Goal: Information Seeking & Learning: Learn about a topic

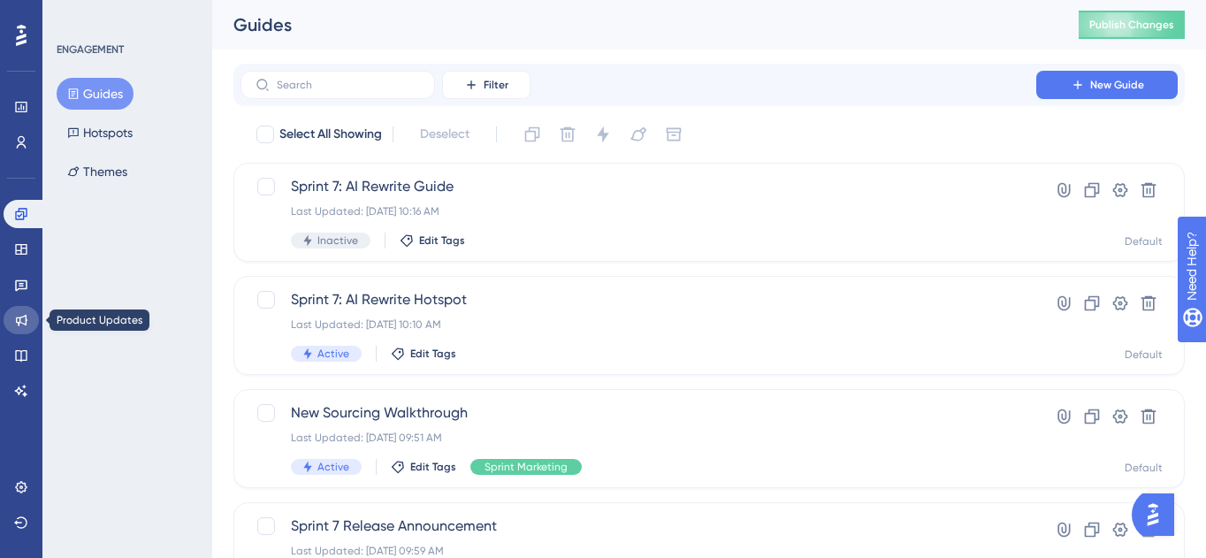
click at [22, 316] on icon at bounding box center [21, 320] width 14 height 14
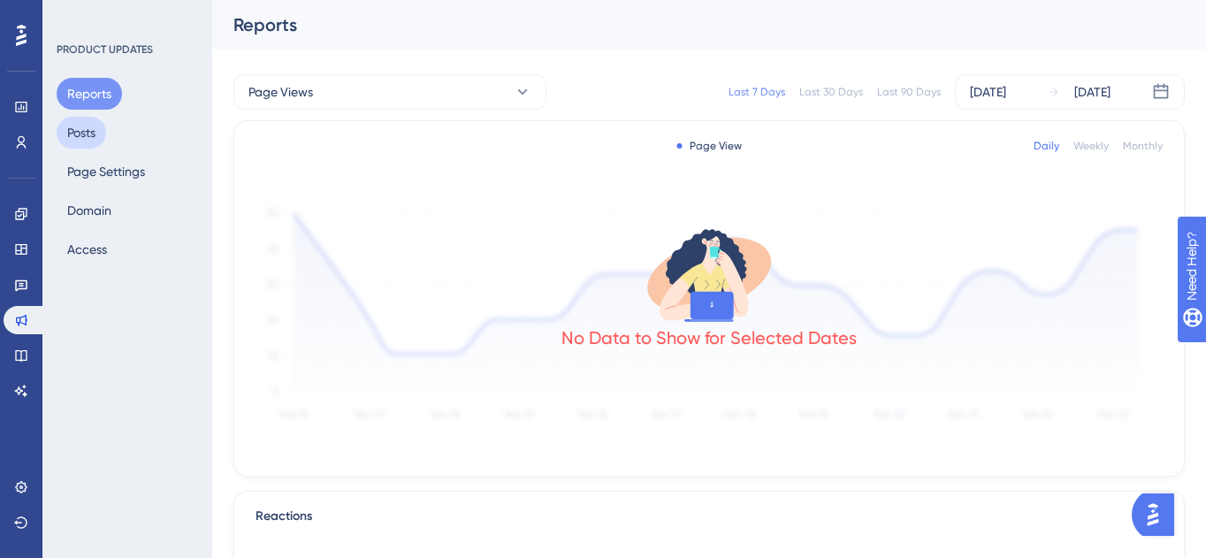
click at [92, 130] on button "Posts" at bounding box center [82, 133] width 50 height 32
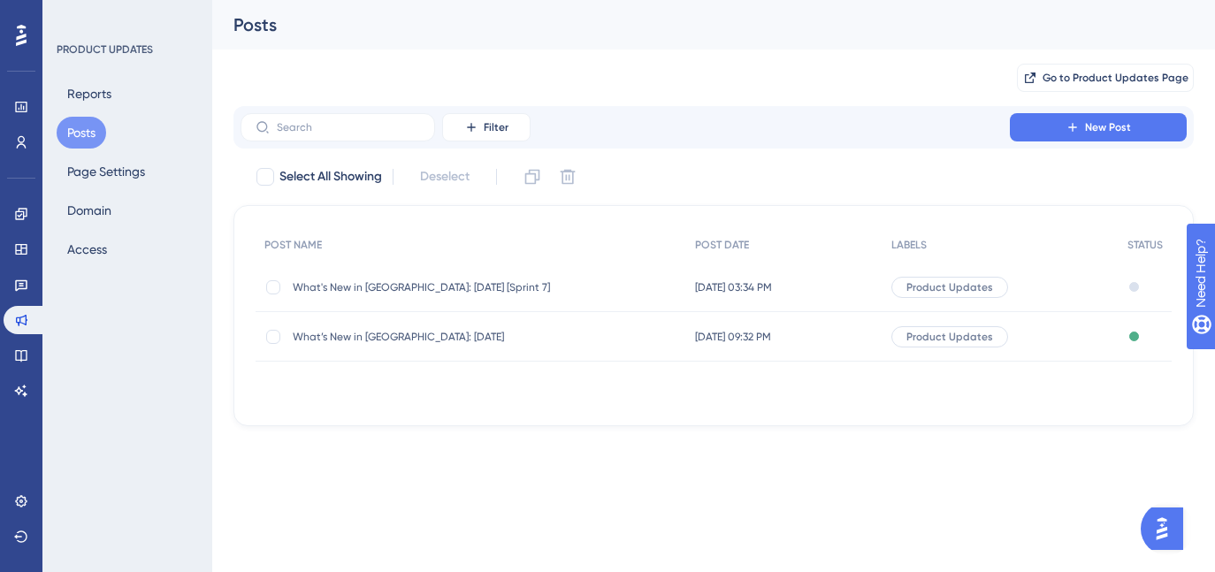
click at [772, 280] on span "Sep 24 2025, 03:34 PM" at bounding box center [733, 287] width 77 height 14
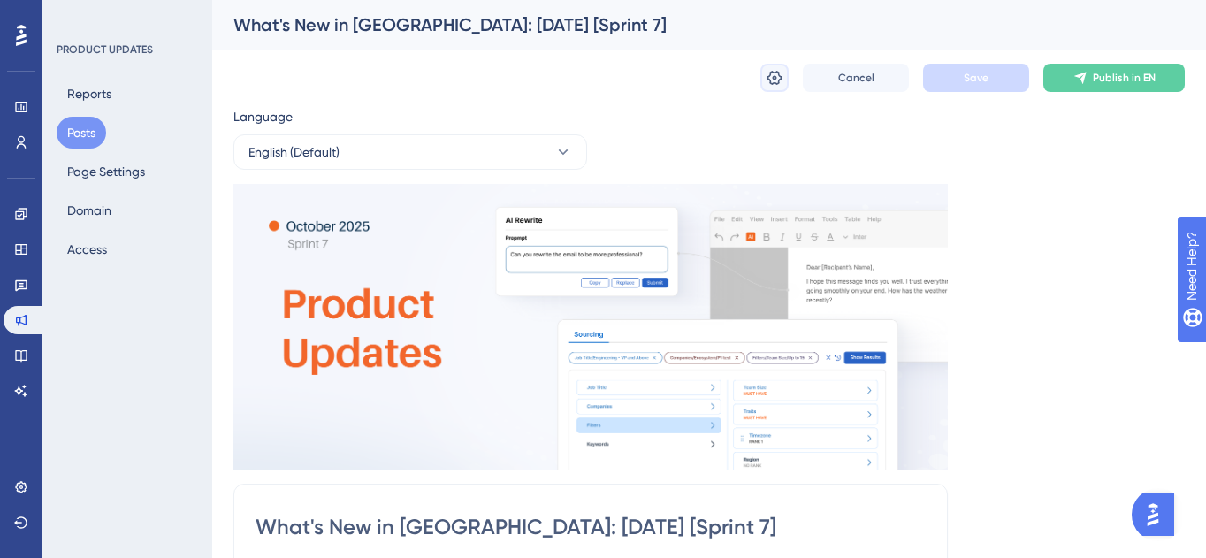
click at [787, 72] on button at bounding box center [774, 78] width 28 height 28
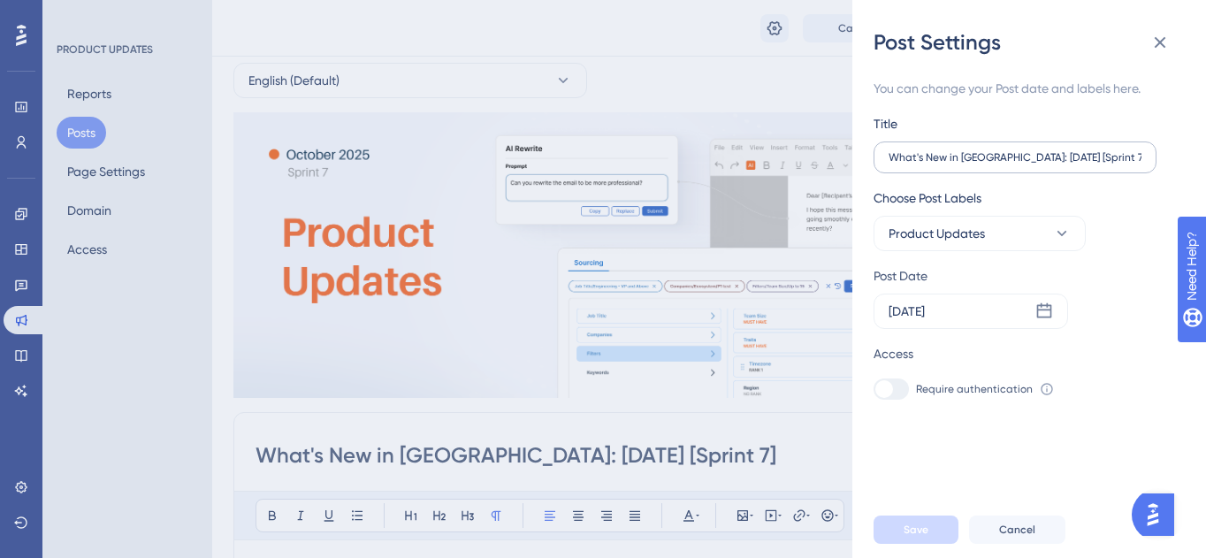
scroll to position [81, 0]
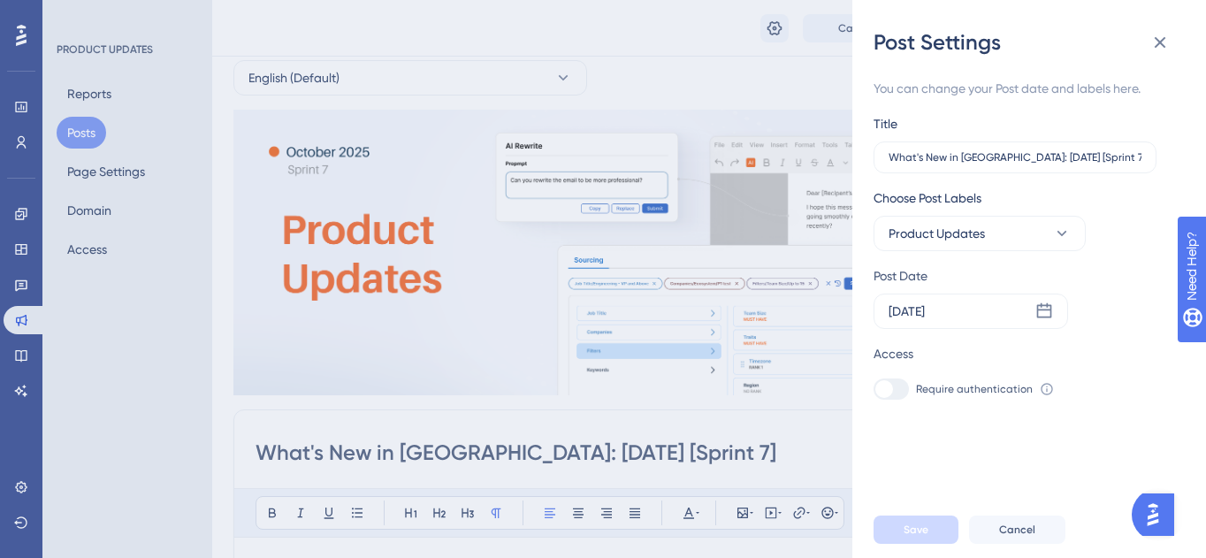
click at [611, 21] on div "Post Settings You can change your Post date and labels here. Title What's New i…" at bounding box center [603, 279] width 1206 height 558
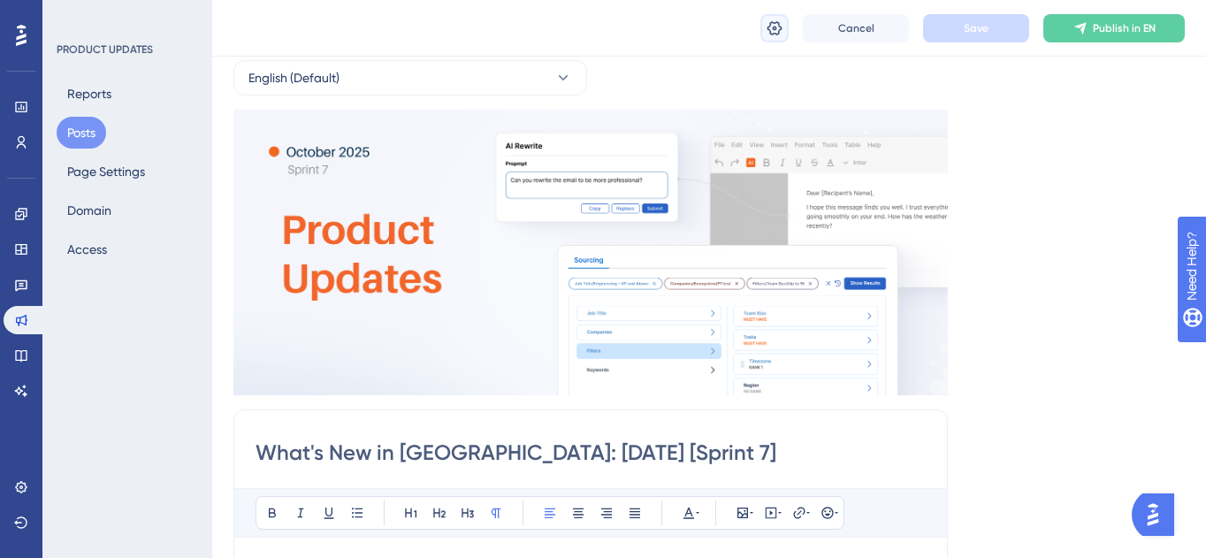
click at [768, 27] on icon at bounding box center [775, 28] width 18 height 18
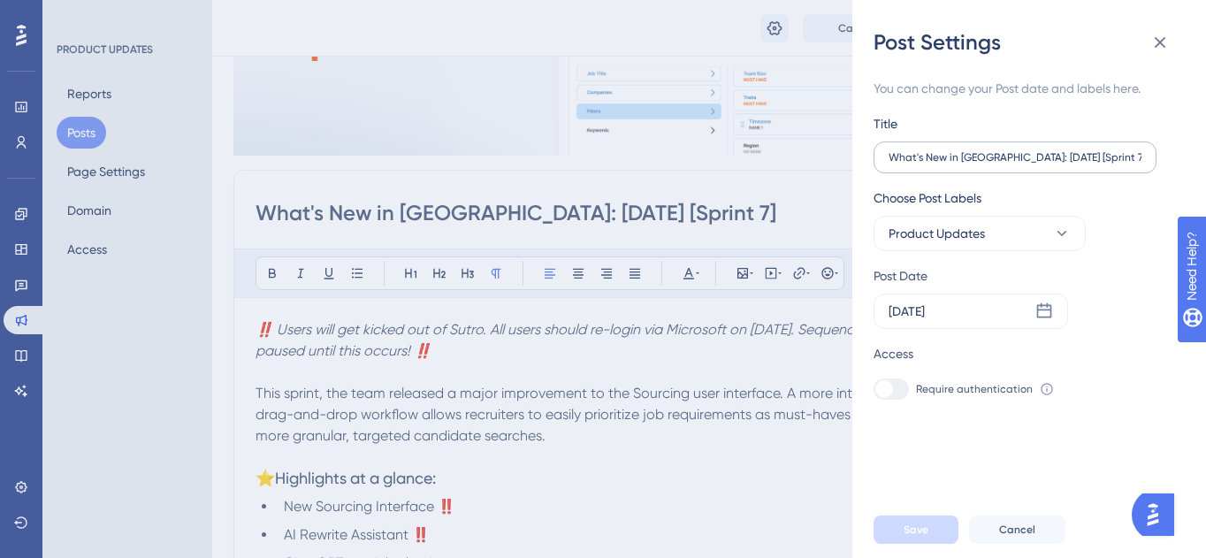
scroll to position [0, 0]
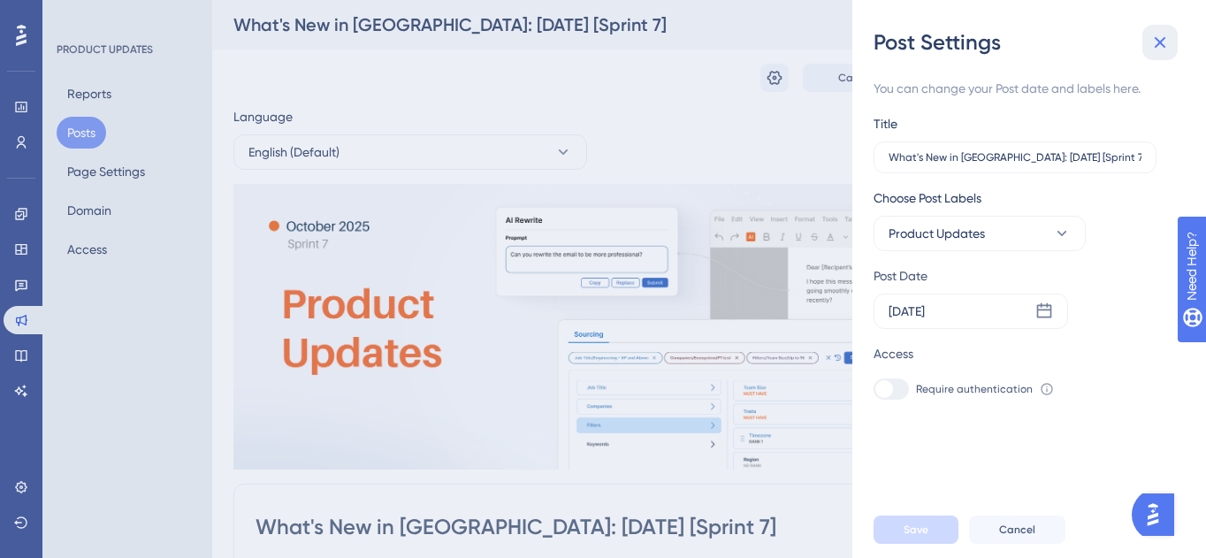
click at [1164, 42] on icon at bounding box center [1159, 42] width 21 height 21
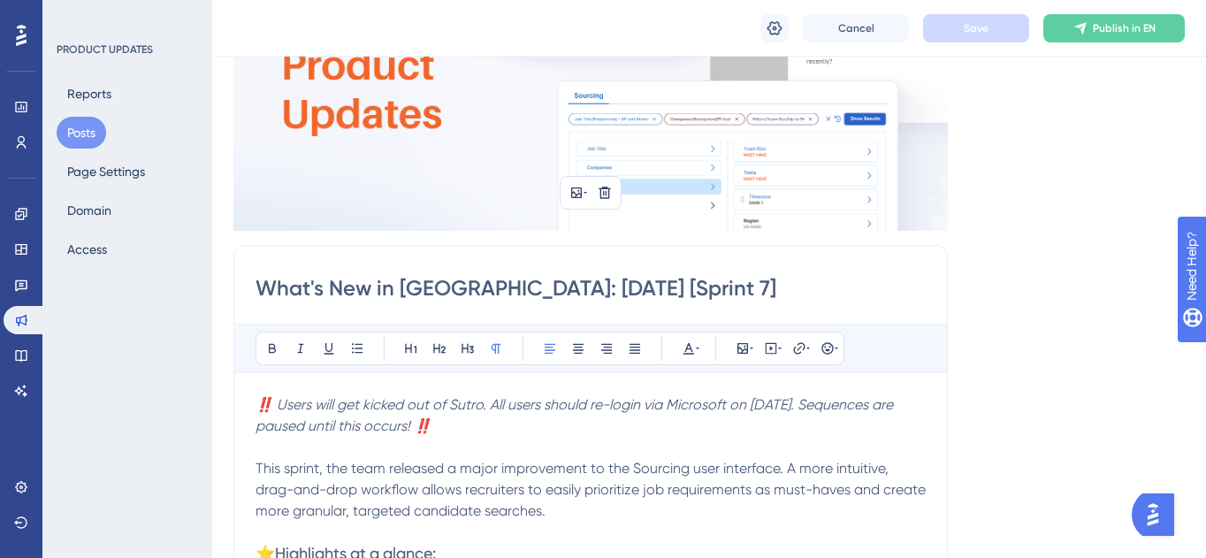
scroll to position [331, 0]
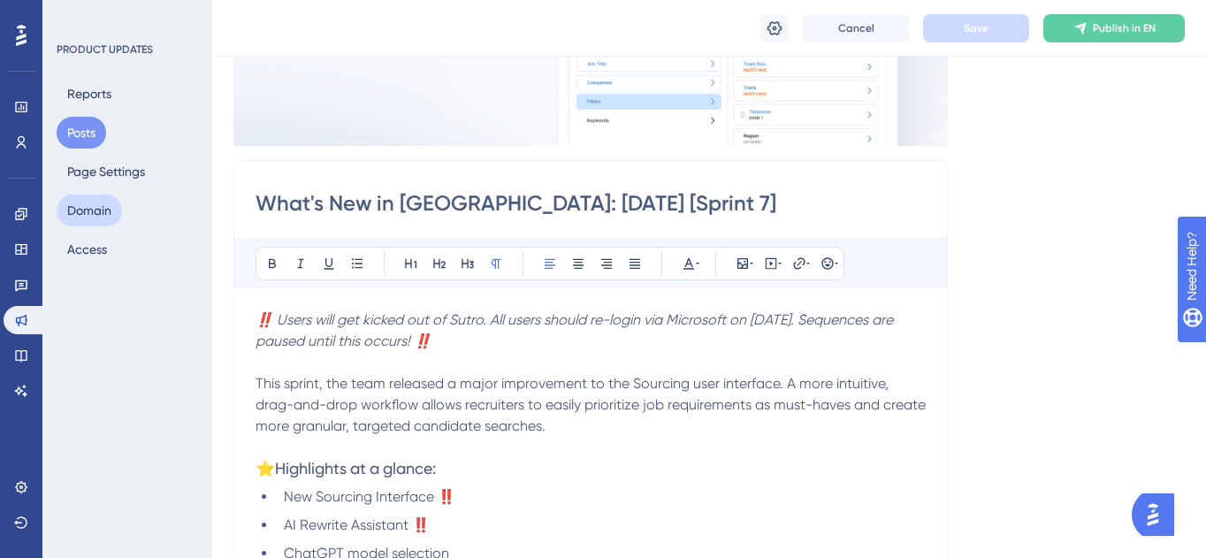
click at [95, 212] on button "Domain" at bounding box center [89, 210] width 65 height 32
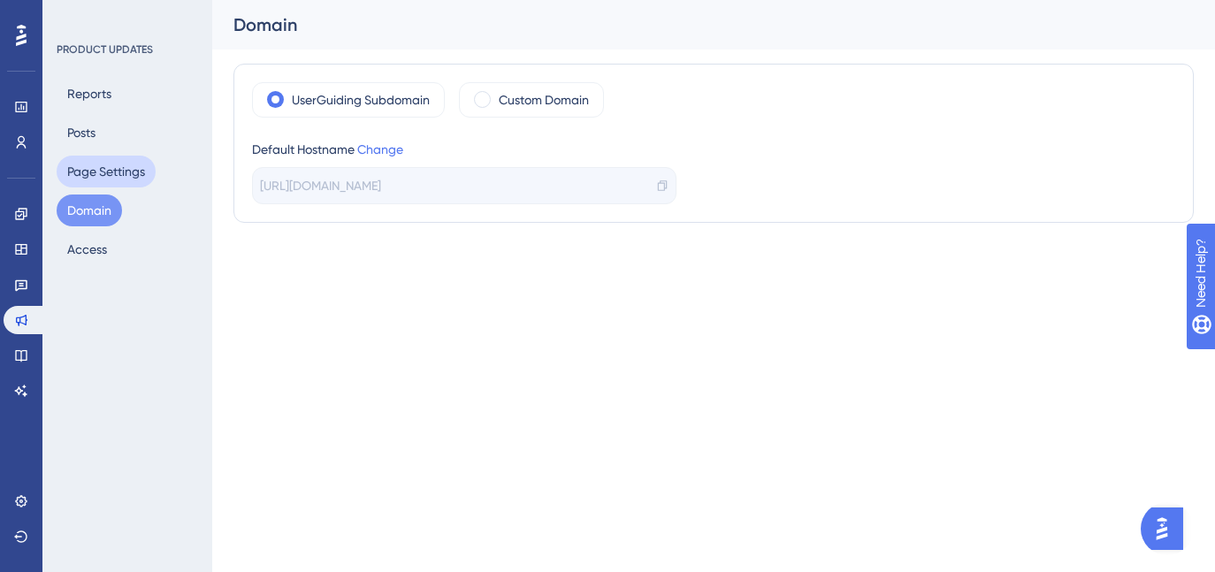
click at [103, 179] on button "Page Settings" at bounding box center [106, 172] width 99 height 32
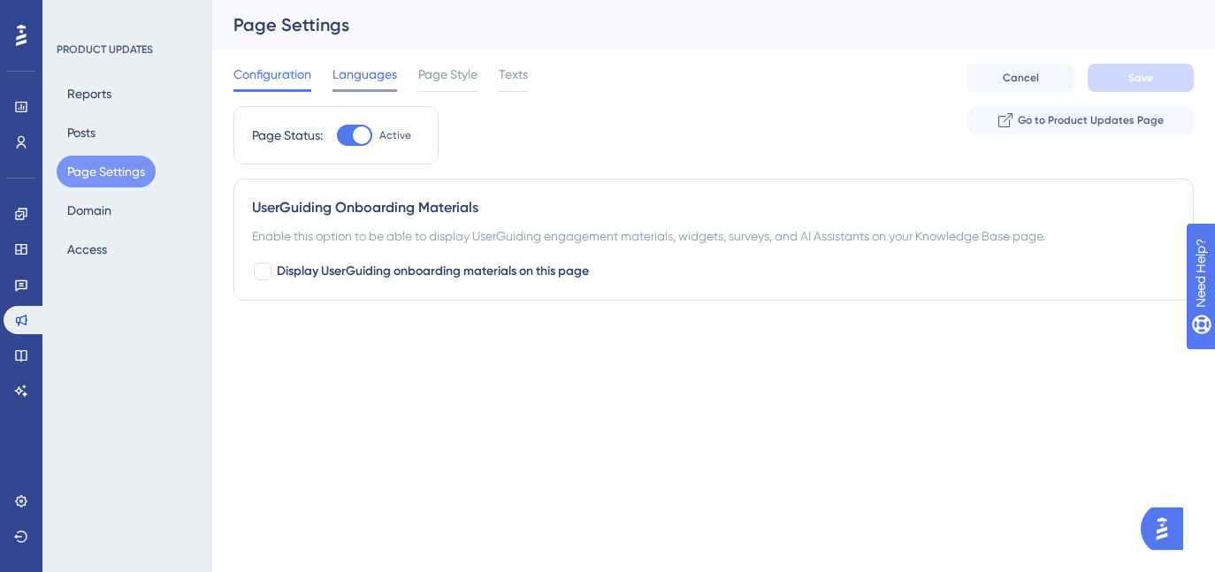
click at [347, 90] on div at bounding box center [364, 90] width 65 height 3
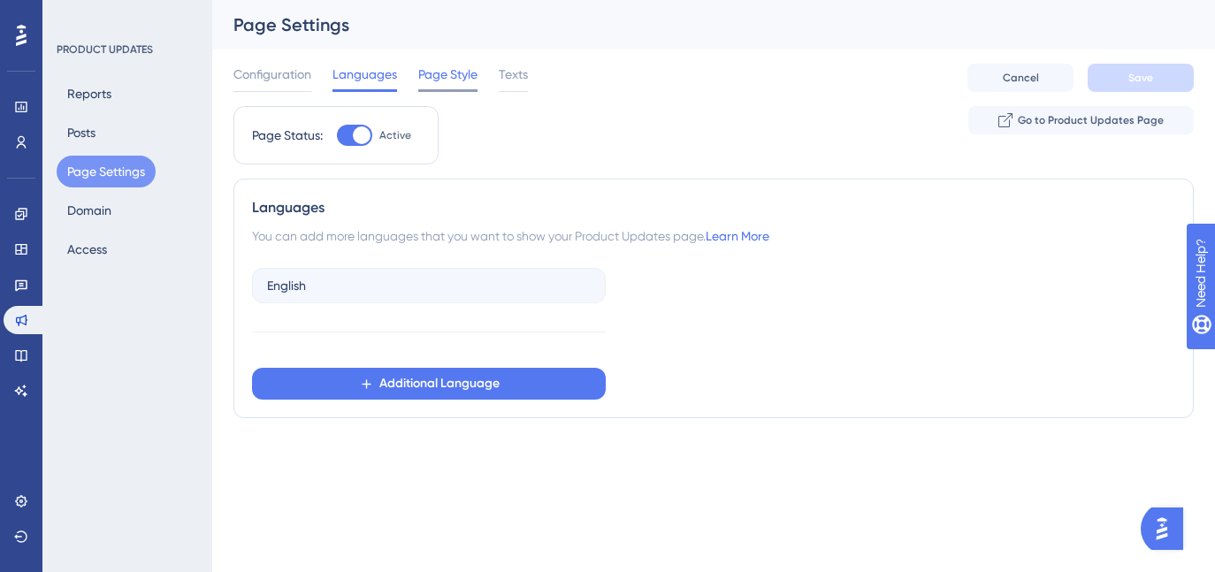
click at [443, 78] on span "Page Style" at bounding box center [447, 74] width 59 height 21
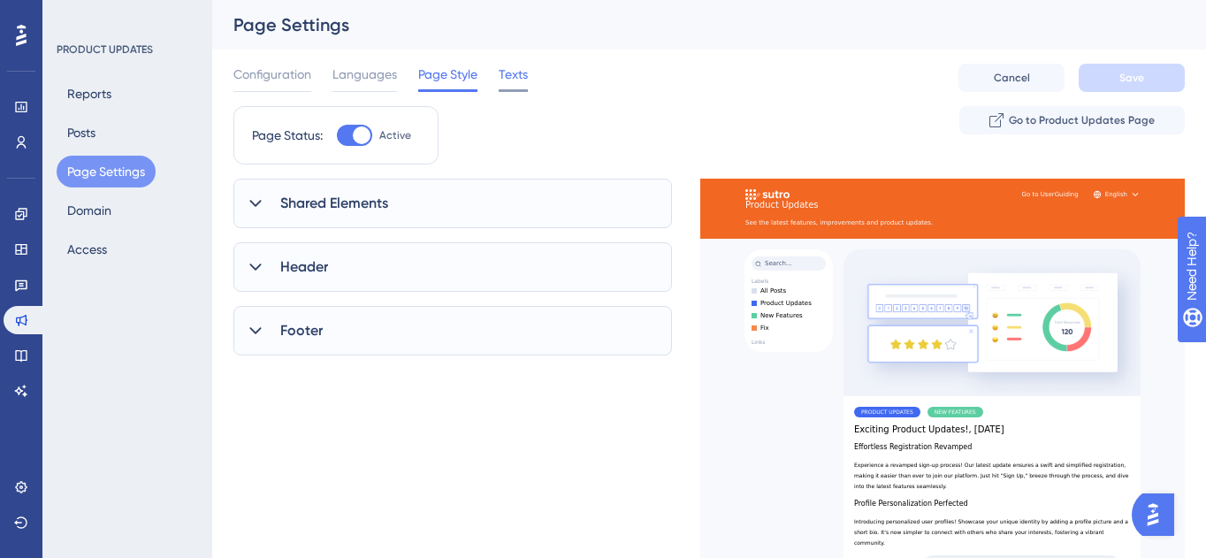
click at [501, 85] on div "Texts" at bounding box center [513, 78] width 29 height 28
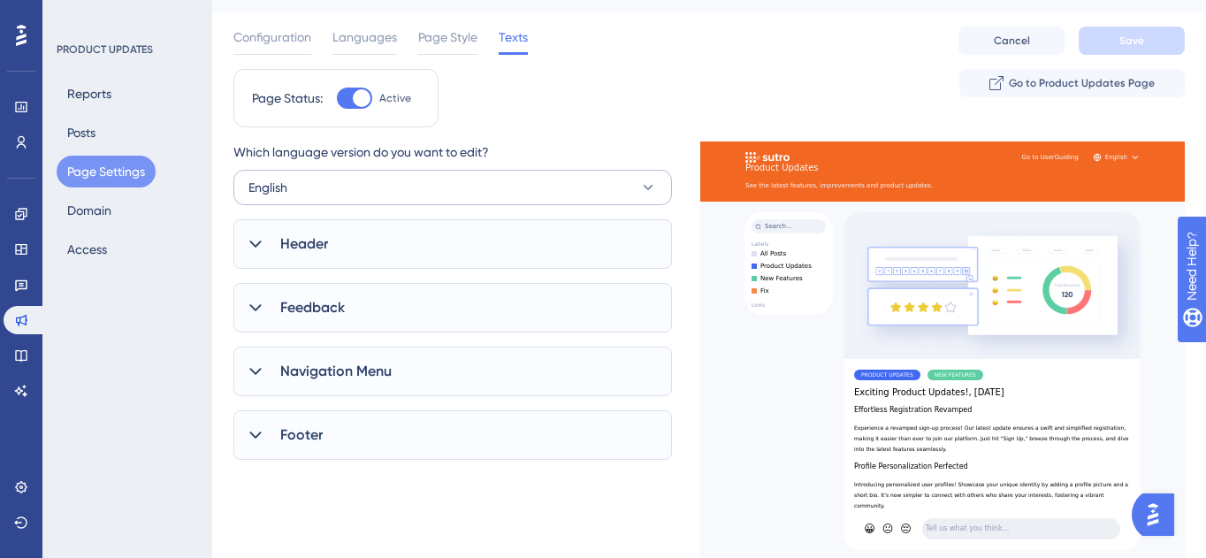
scroll to position [38, 0]
click at [95, 212] on button "Domain" at bounding box center [89, 210] width 65 height 32
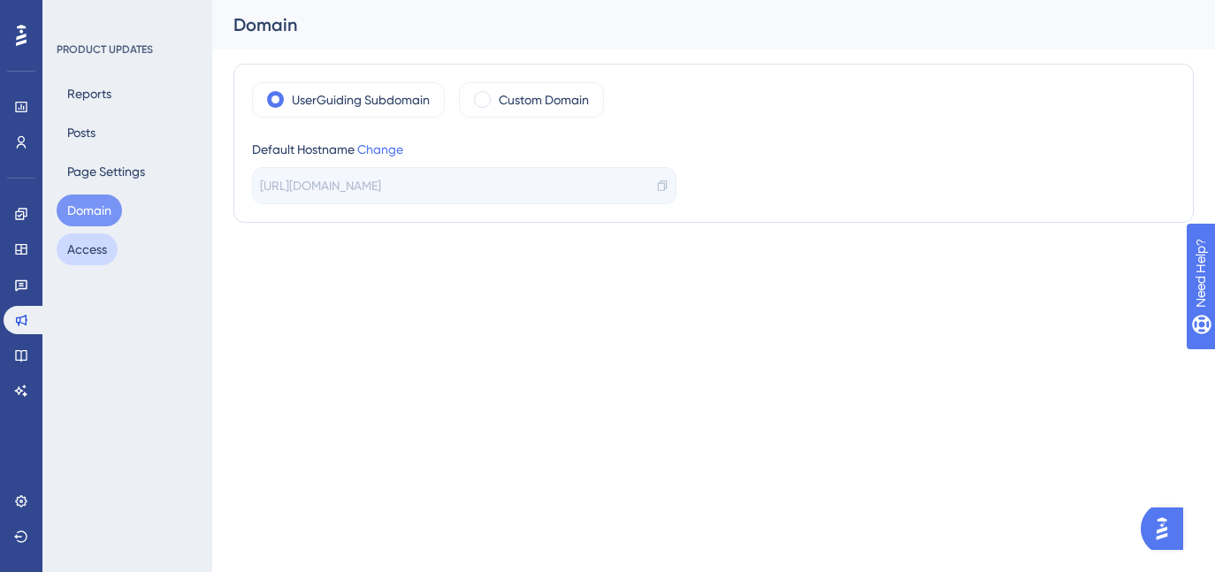
click at [67, 255] on button "Access" at bounding box center [87, 249] width 61 height 32
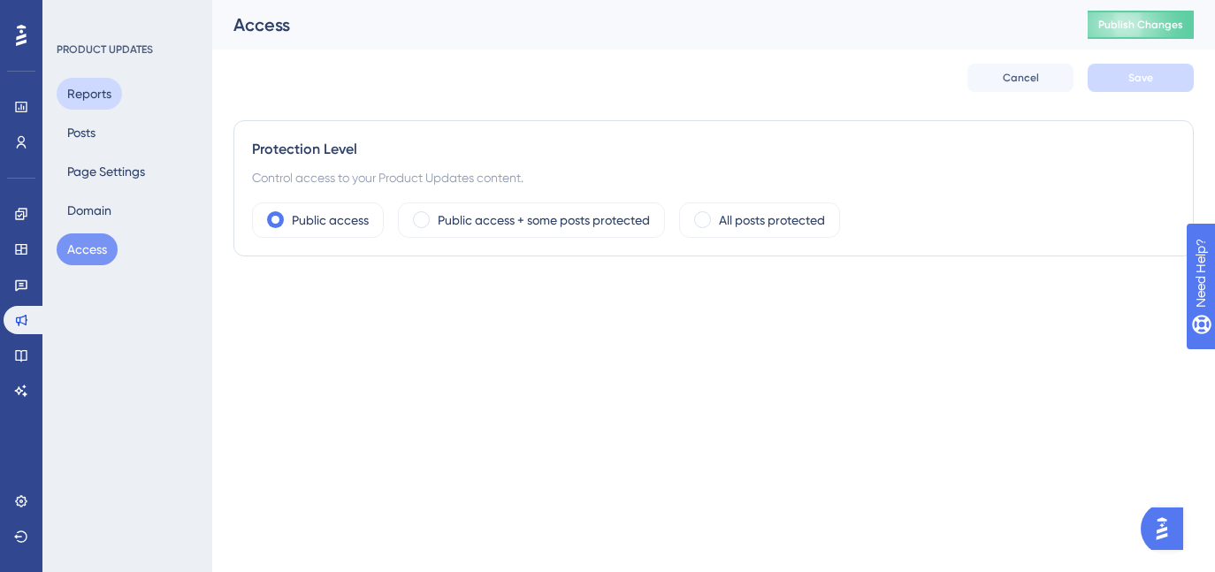
click at [63, 89] on button "Reports" at bounding box center [89, 94] width 65 height 32
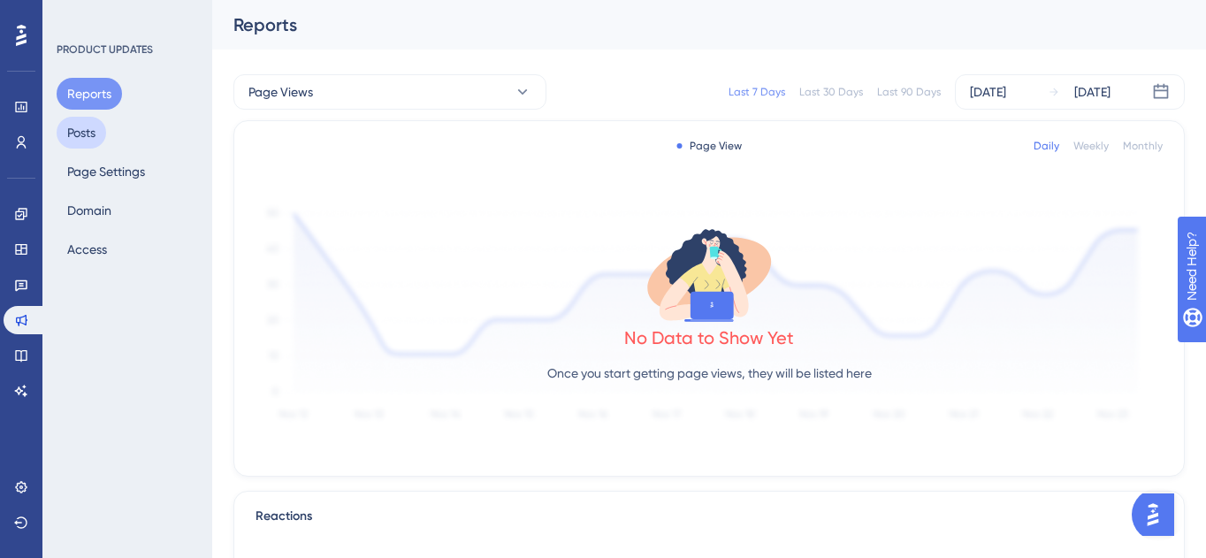
click at [82, 123] on button "Posts" at bounding box center [82, 133] width 50 height 32
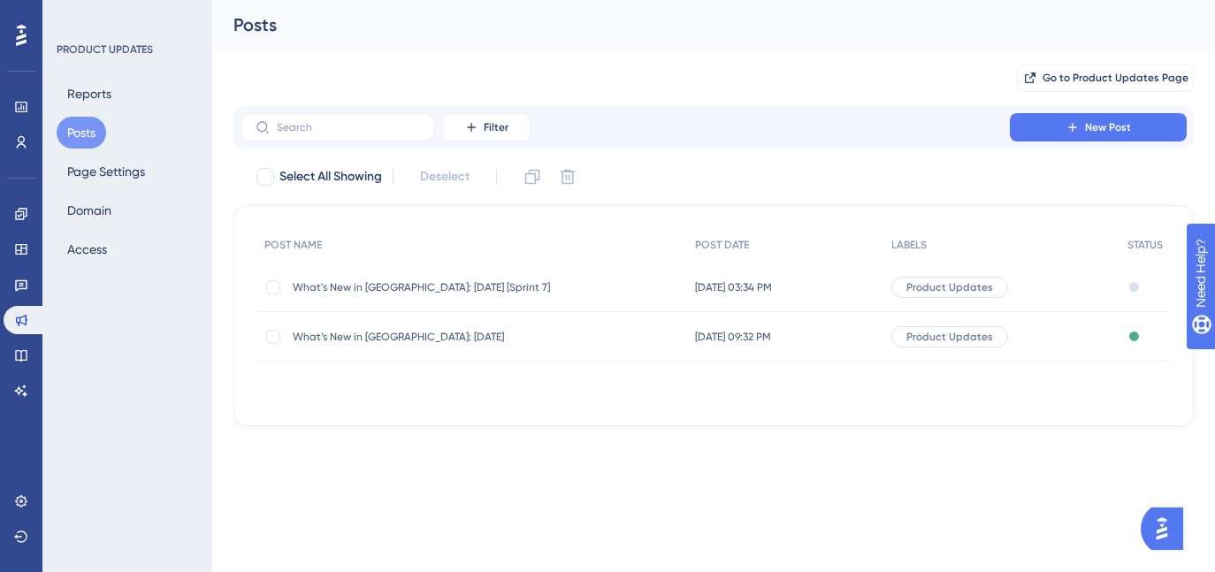
click at [436, 286] on span "What's New in Sutro: October 2025 [Sprint 7]" at bounding box center [434, 287] width 283 height 14
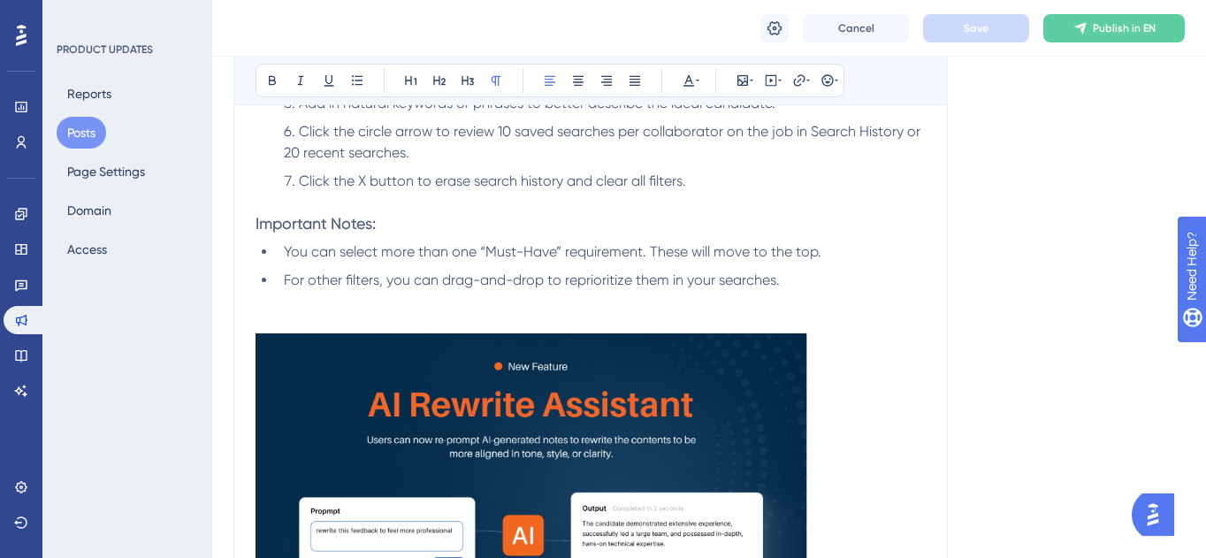
scroll to position [2311, 0]
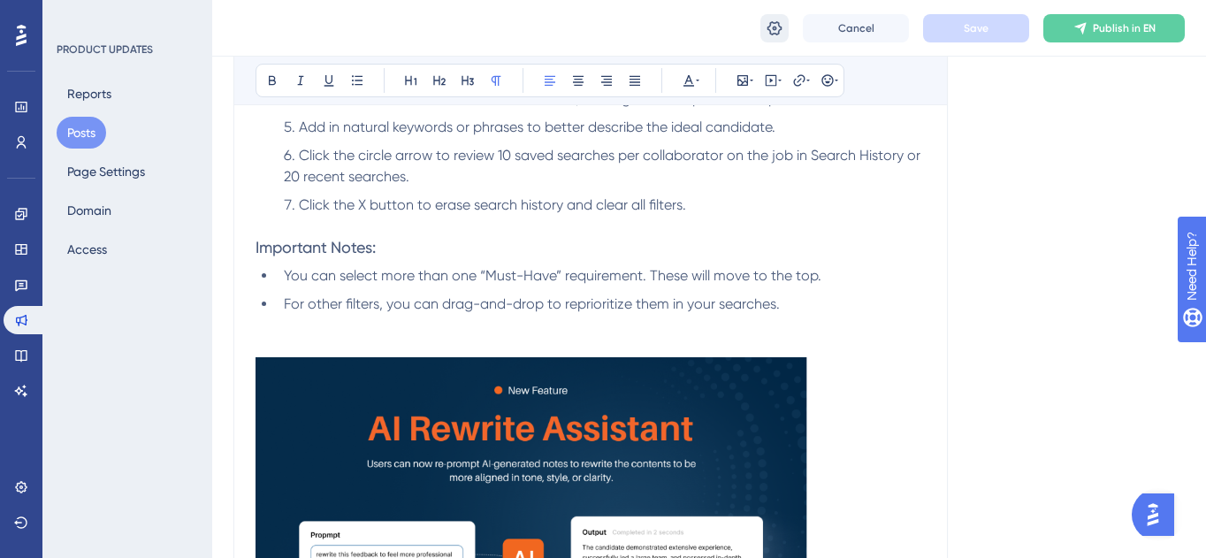
click at [777, 23] on icon at bounding box center [775, 28] width 18 height 18
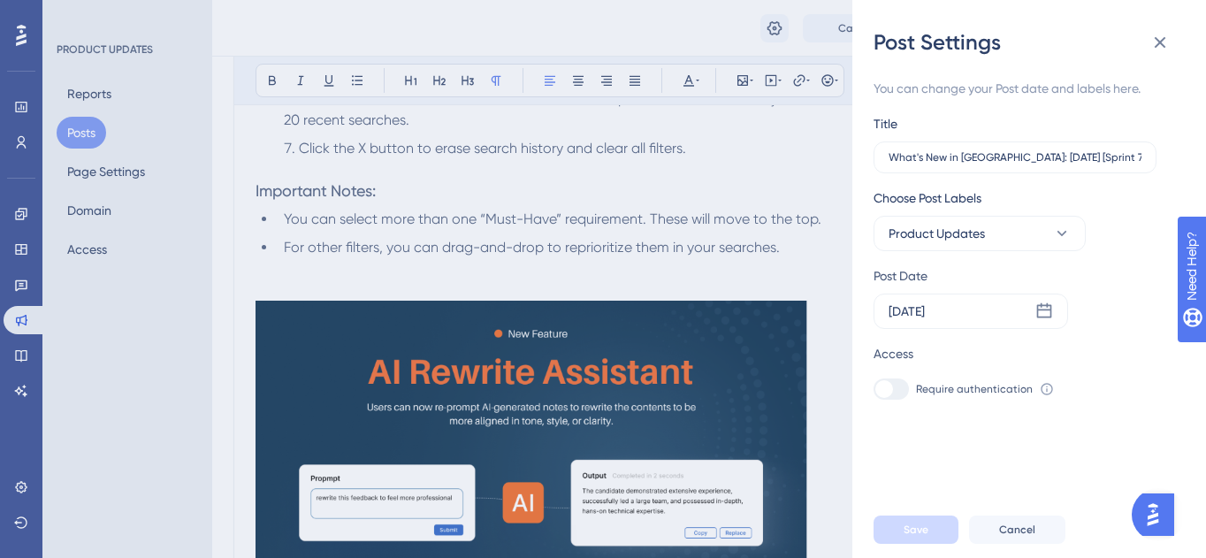
scroll to position [2368, 0]
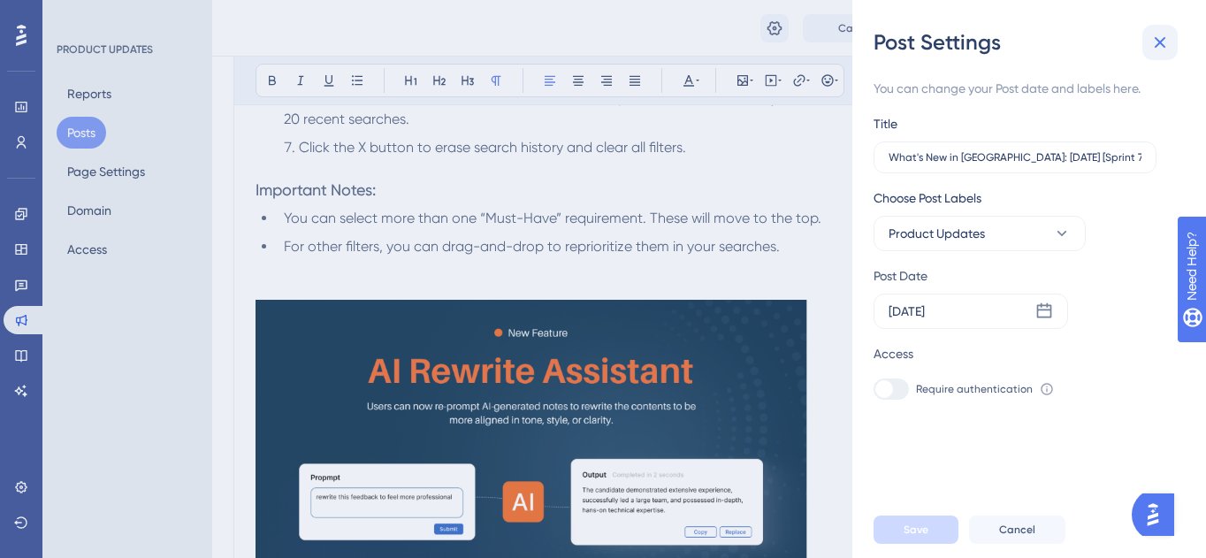
click at [1158, 38] on icon at bounding box center [1159, 42] width 21 height 21
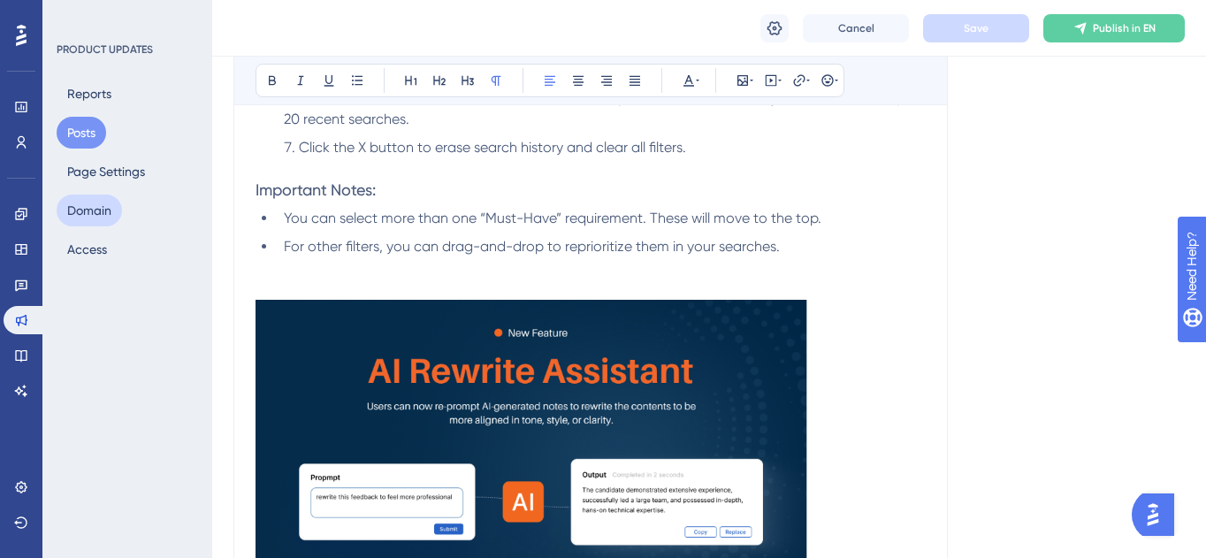
click at [66, 212] on button "Domain" at bounding box center [89, 210] width 65 height 32
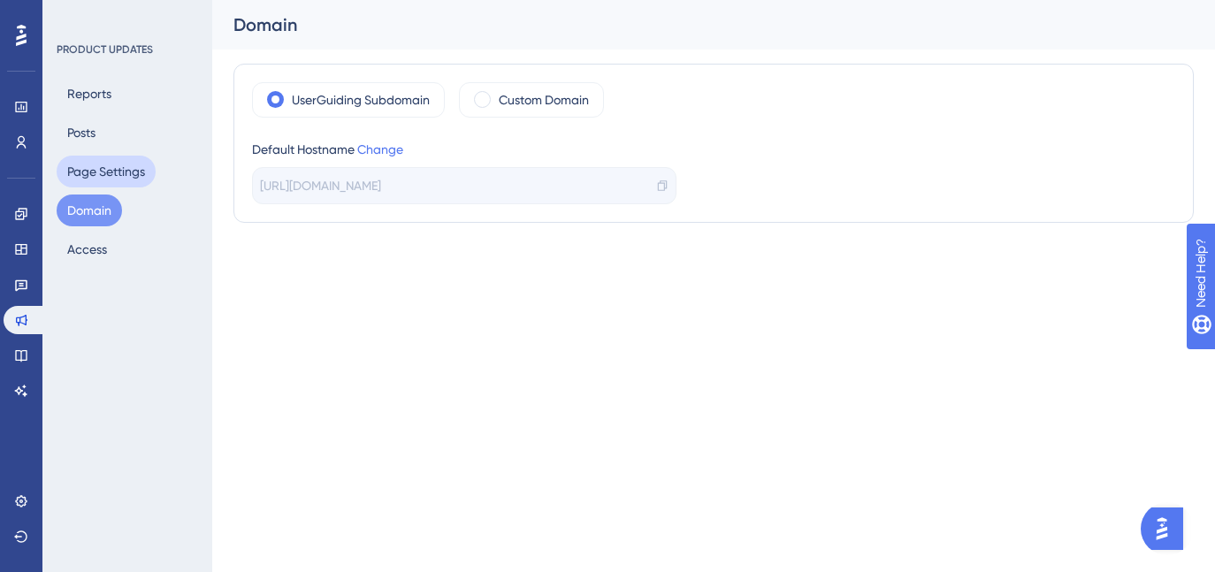
click at [117, 170] on button "Page Settings" at bounding box center [106, 172] width 99 height 32
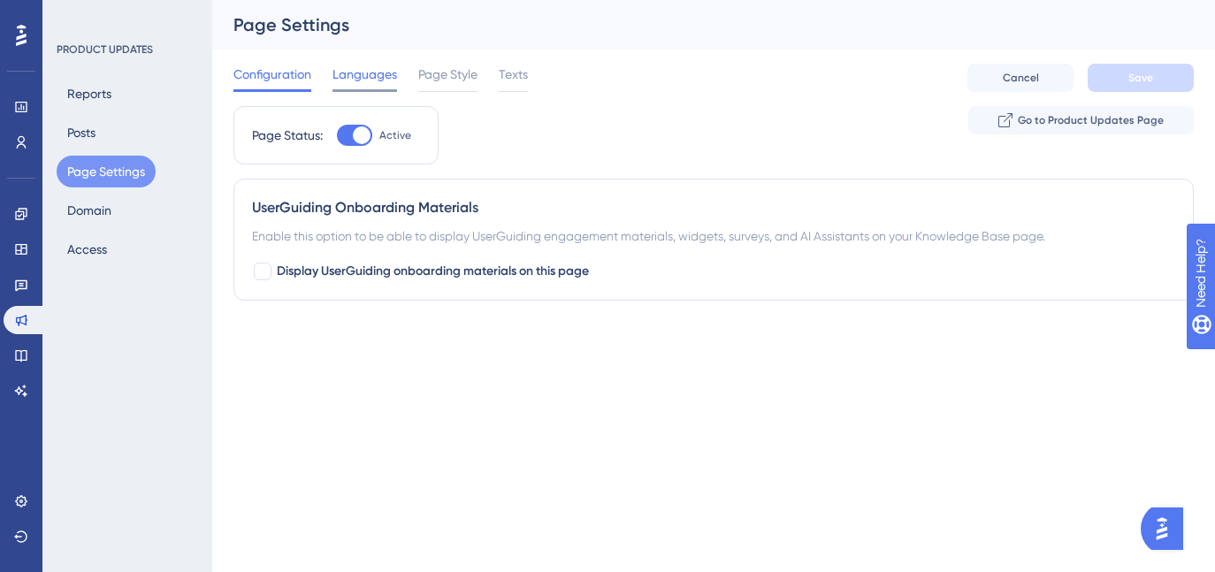
click at [376, 69] on span "Languages" at bounding box center [364, 74] width 65 height 21
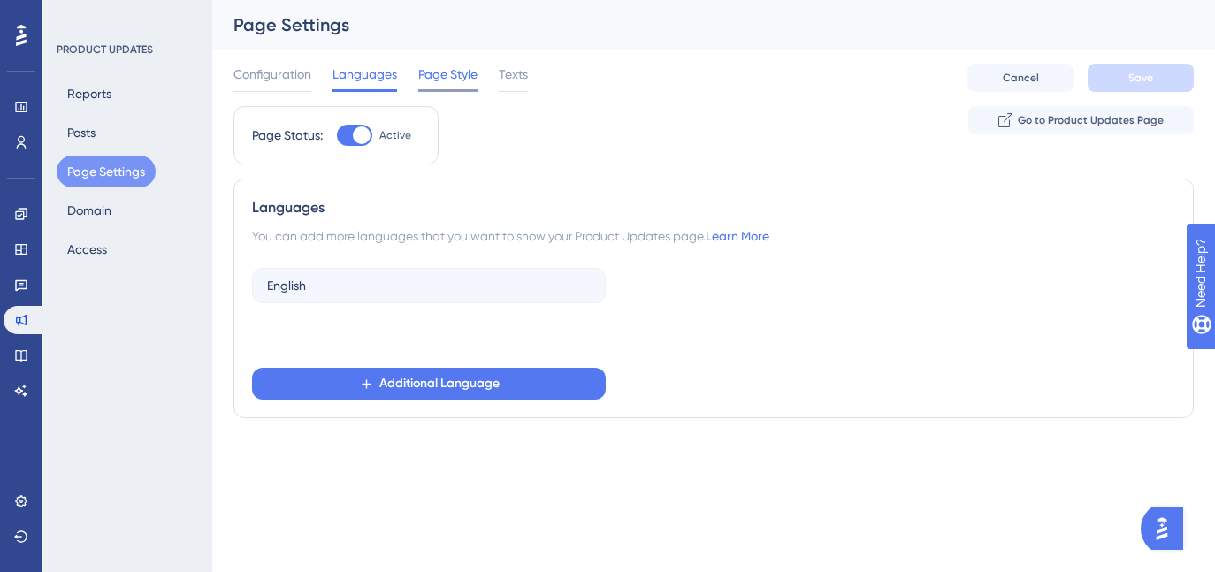
click at [418, 76] on span "Page Style" at bounding box center [447, 74] width 59 height 21
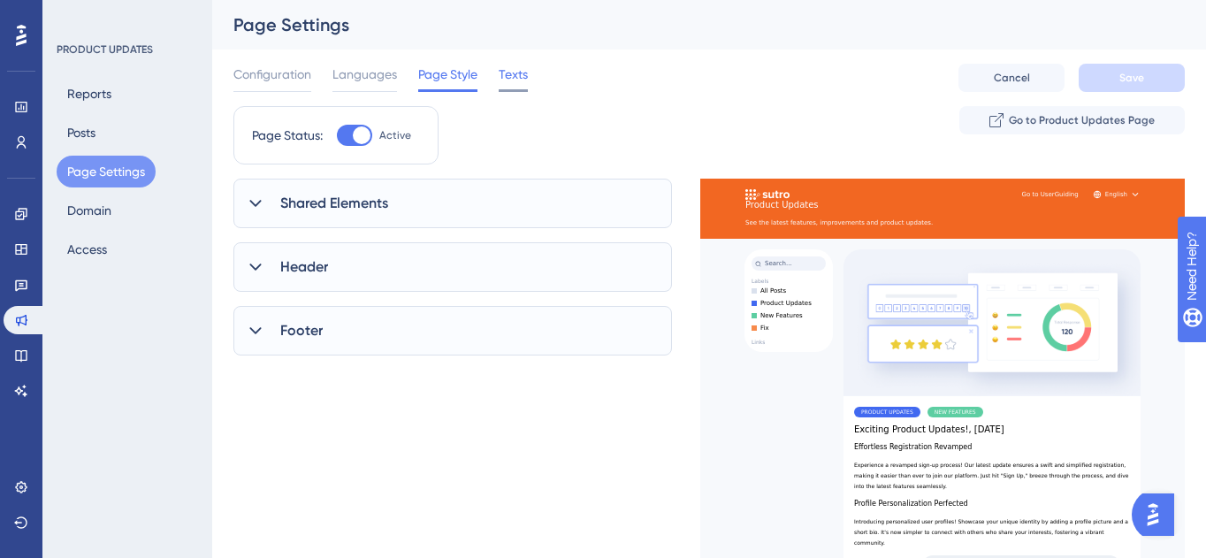
click at [502, 88] on div "Texts" at bounding box center [513, 78] width 29 height 28
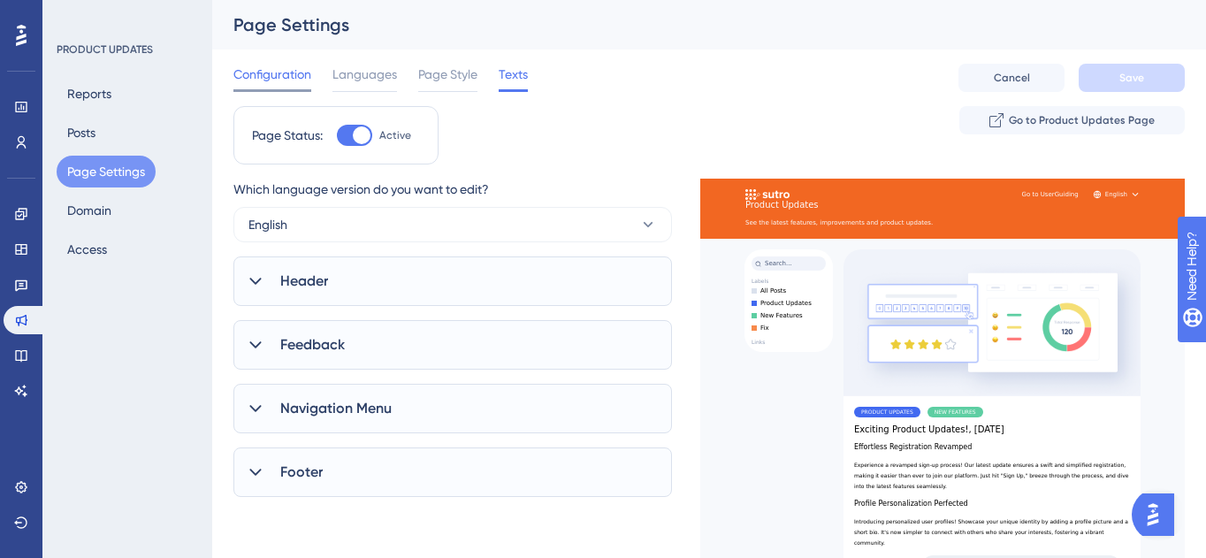
click at [273, 79] on span "Configuration" at bounding box center [272, 74] width 78 height 21
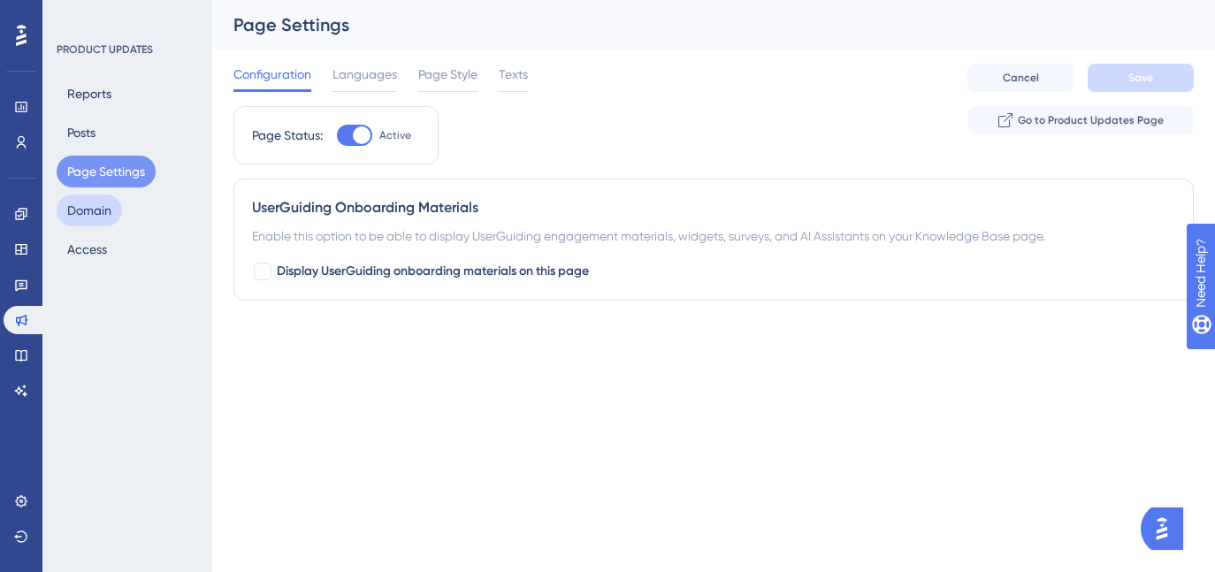
click at [88, 225] on button "Domain" at bounding box center [89, 210] width 65 height 32
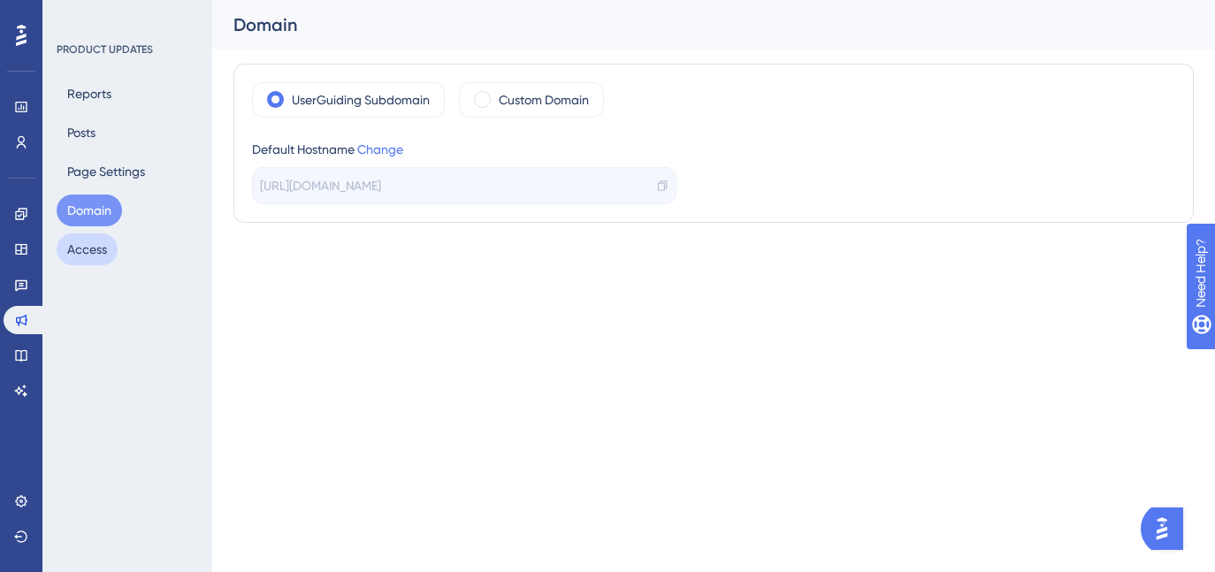
click at [85, 248] on button "Access" at bounding box center [87, 249] width 61 height 32
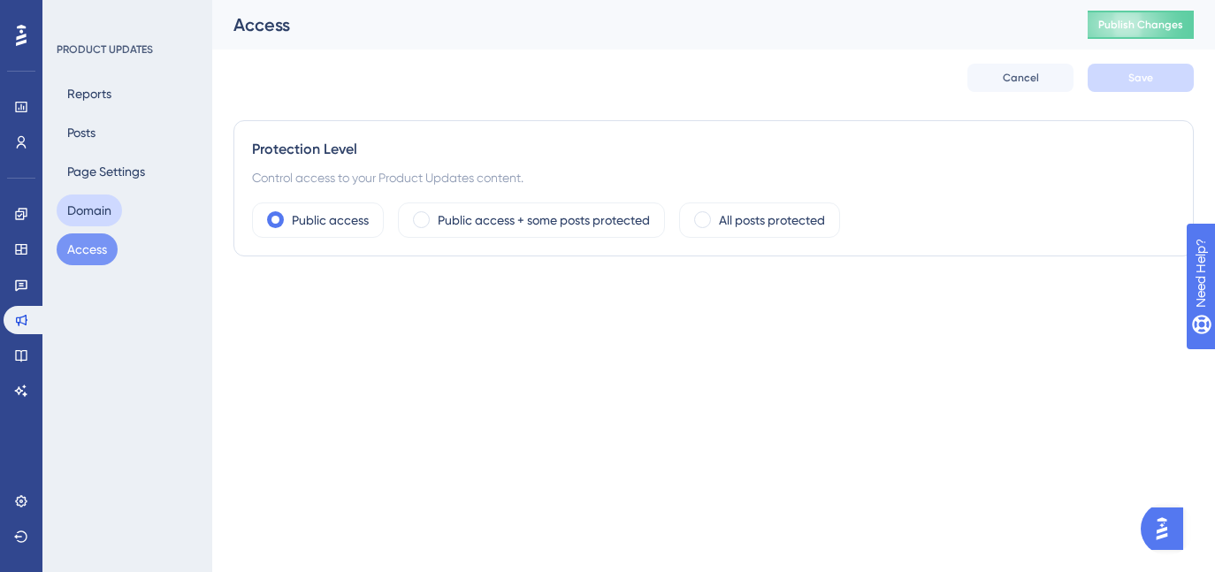
click at [84, 213] on button "Domain" at bounding box center [89, 210] width 65 height 32
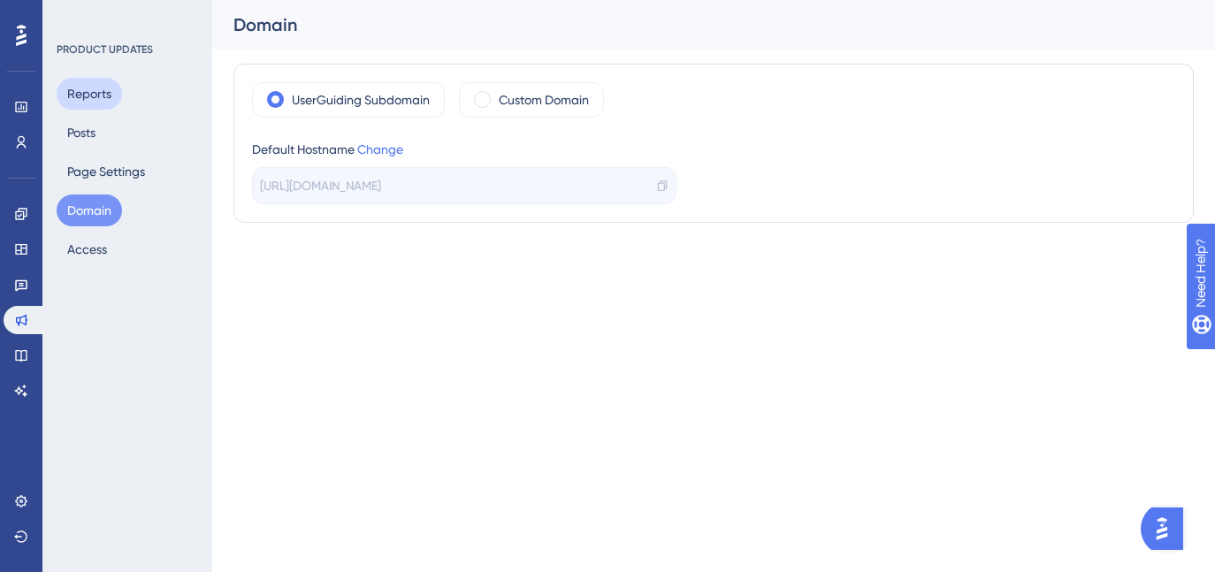
click at [90, 82] on button "Reports" at bounding box center [89, 94] width 65 height 32
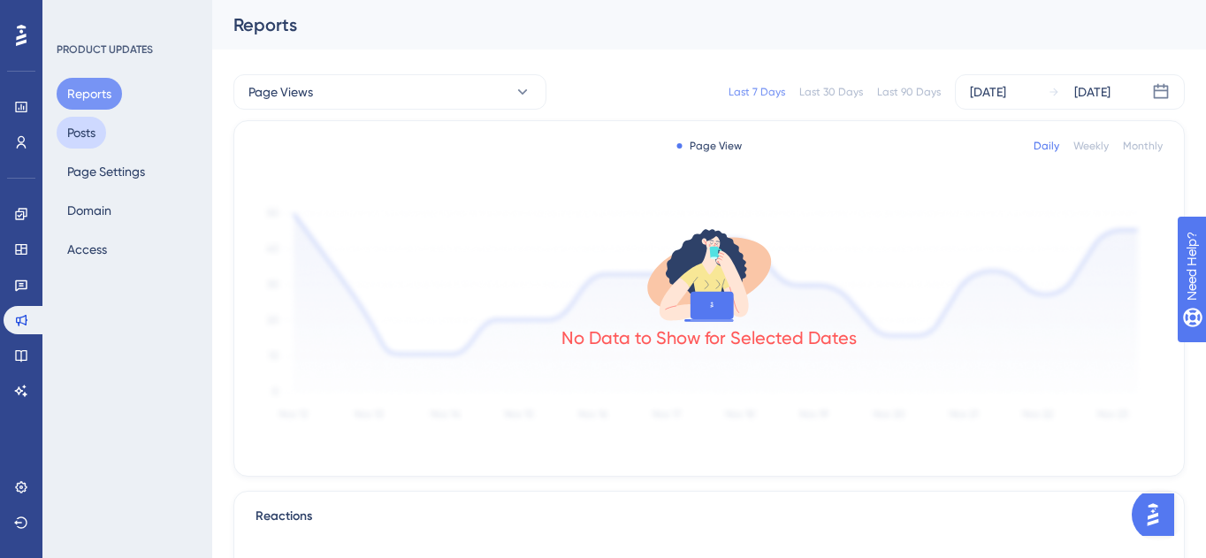
click at [92, 136] on button "Posts" at bounding box center [82, 133] width 50 height 32
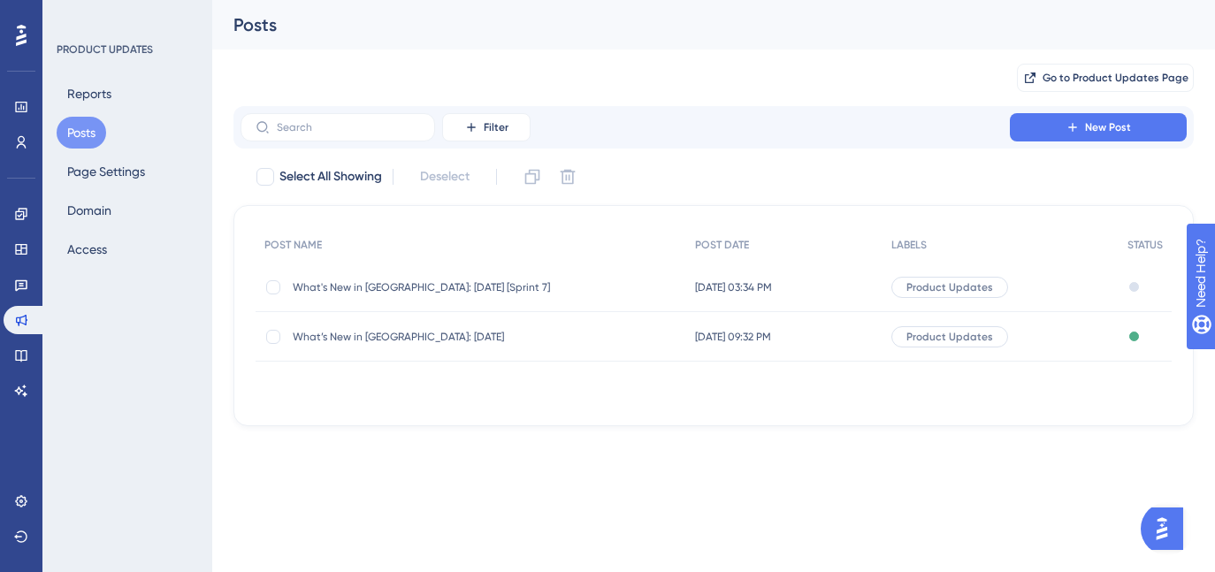
click at [699, 291] on span "Sep 24 2025, 03:34 PM" at bounding box center [733, 287] width 77 height 14
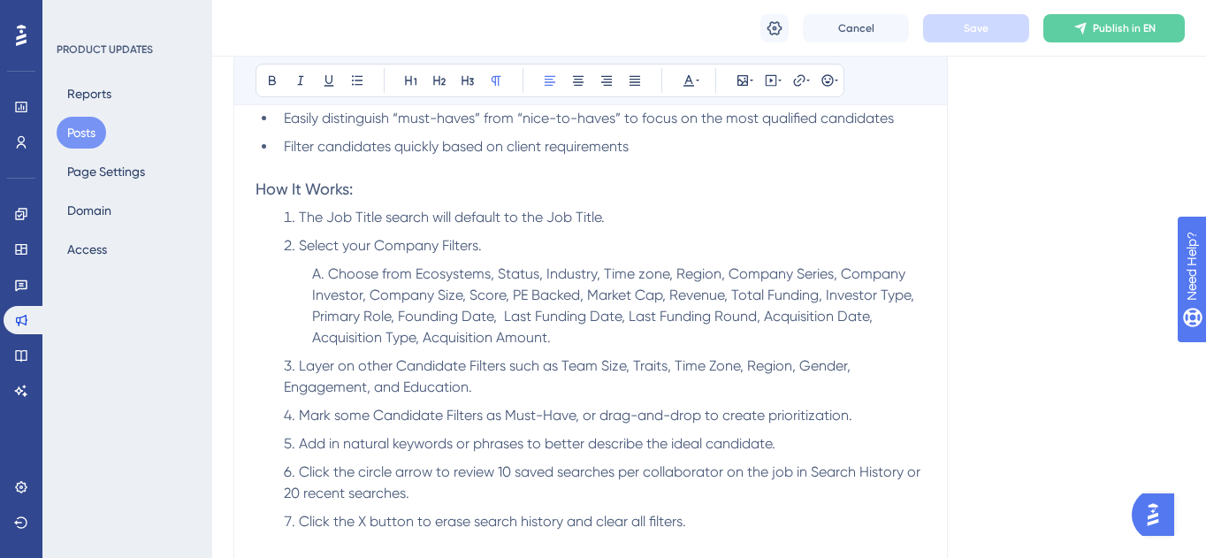
scroll to position [1476, 0]
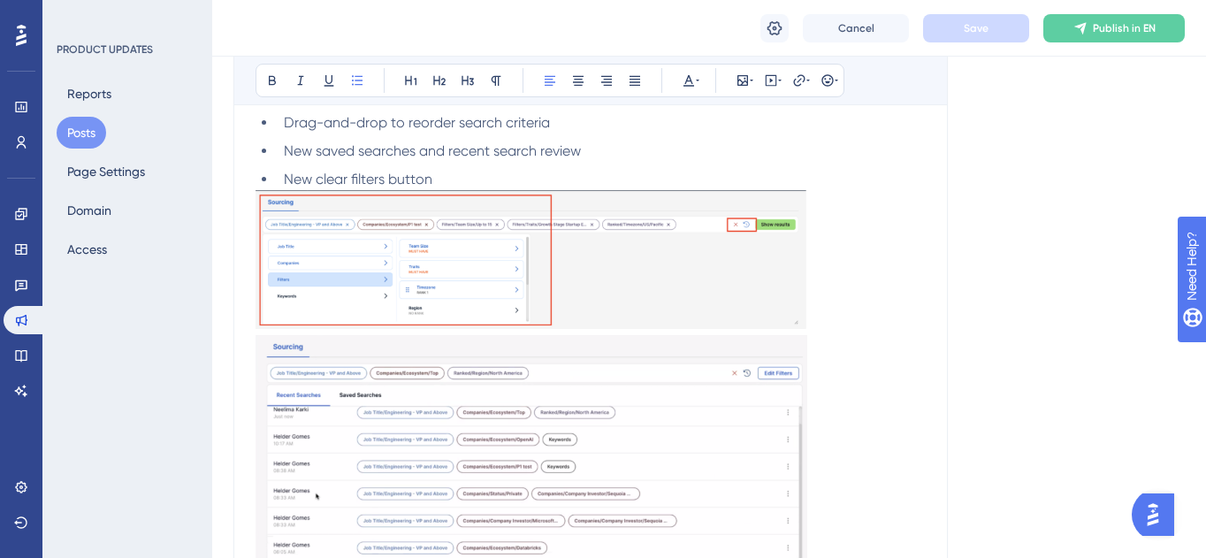
click at [522, 123] on span "Drag-and-drop to reorder search criteria" at bounding box center [417, 122] width 266 height 17
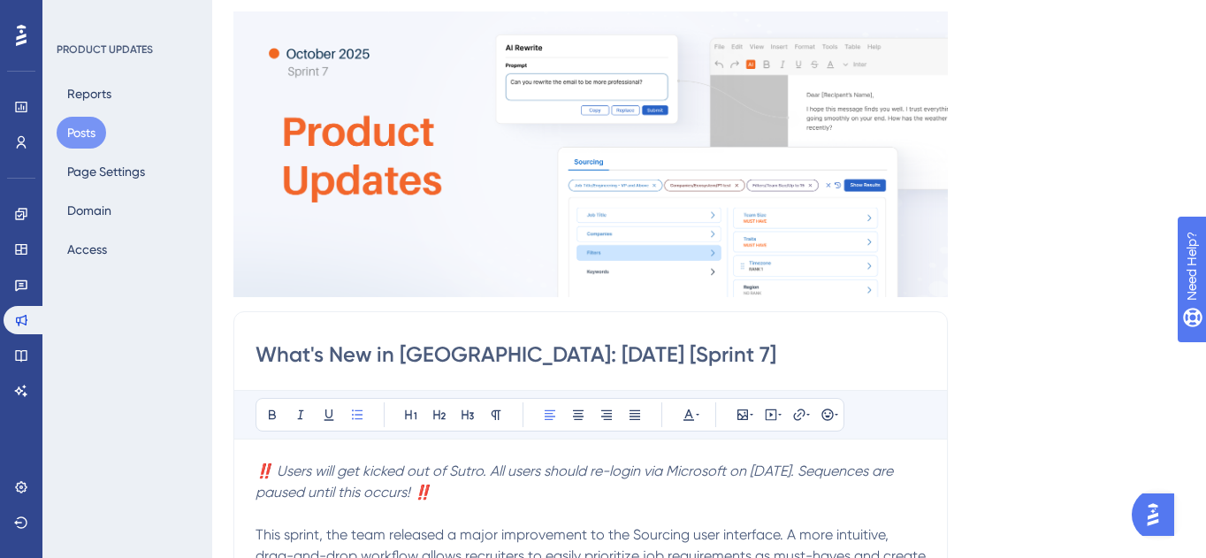
scroll to position [622, 0]
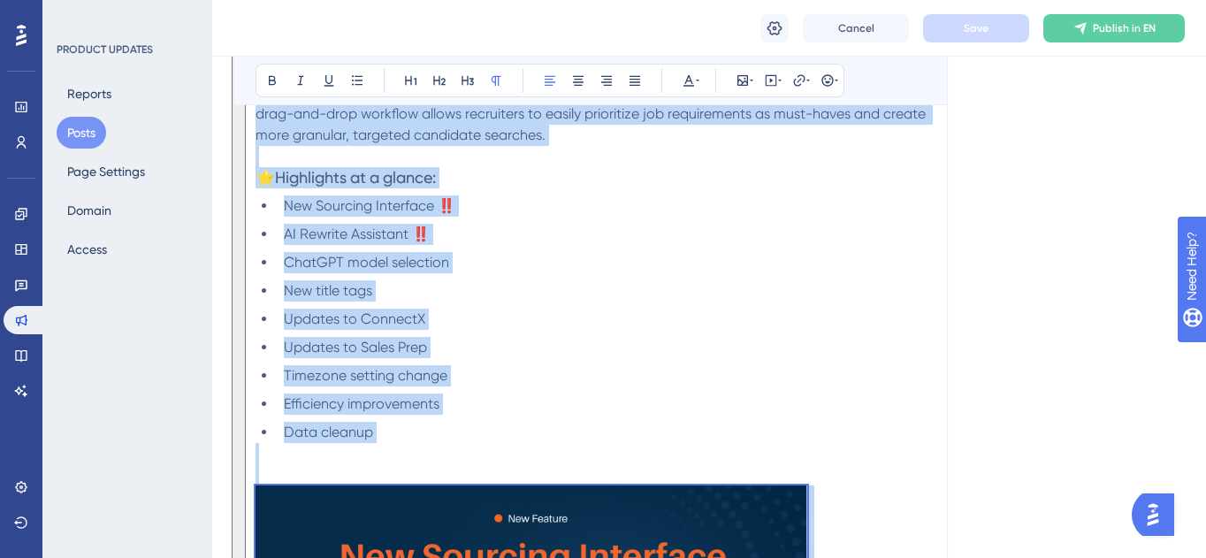
copy div "‼️ Users will get kicked out of Sutro. All users should re-login via Microsoft …"
click at [30, 210] on link at bounding box center [21, 214] width 35 height 28
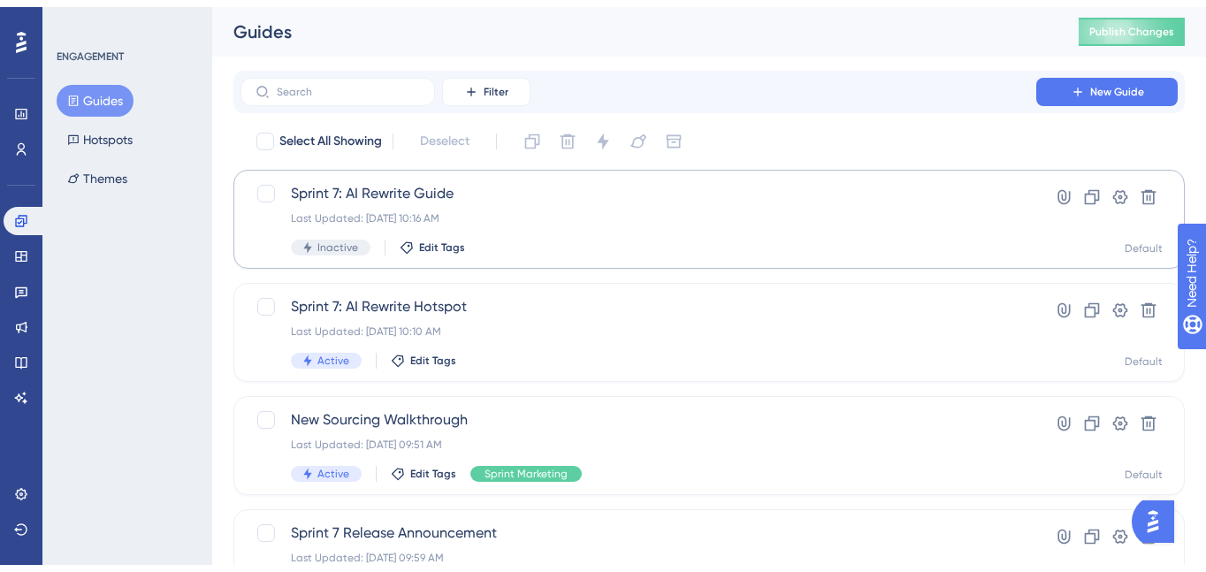
scroll to position [141, 0]
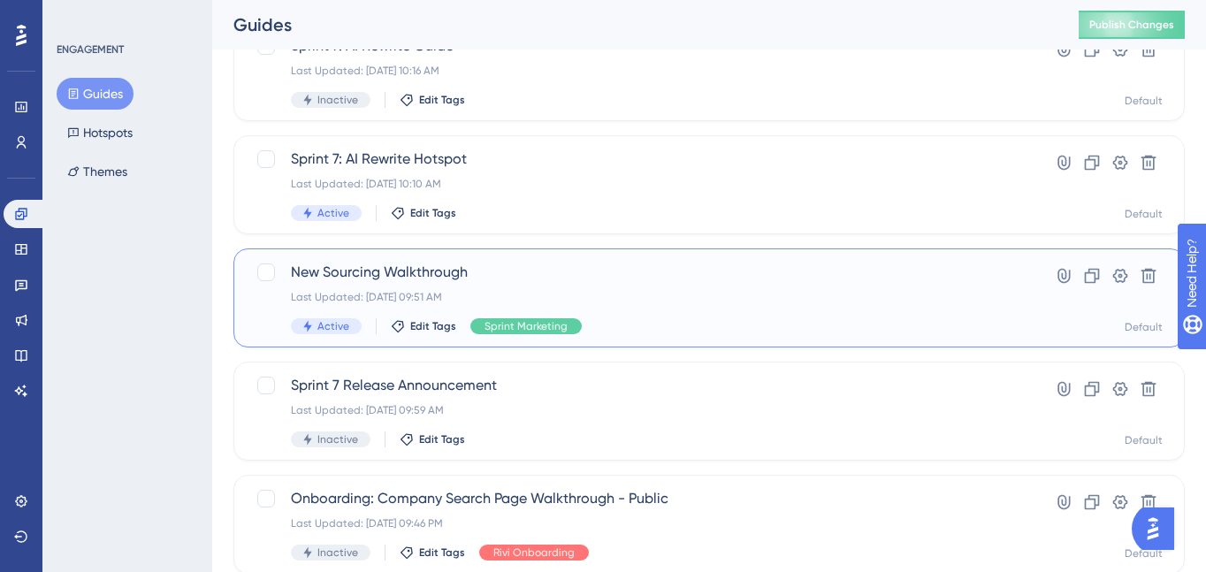
click at [458, 275] on span "New Sourcing Walkthrough" at bounding box center [638, 272] width 695 height 21
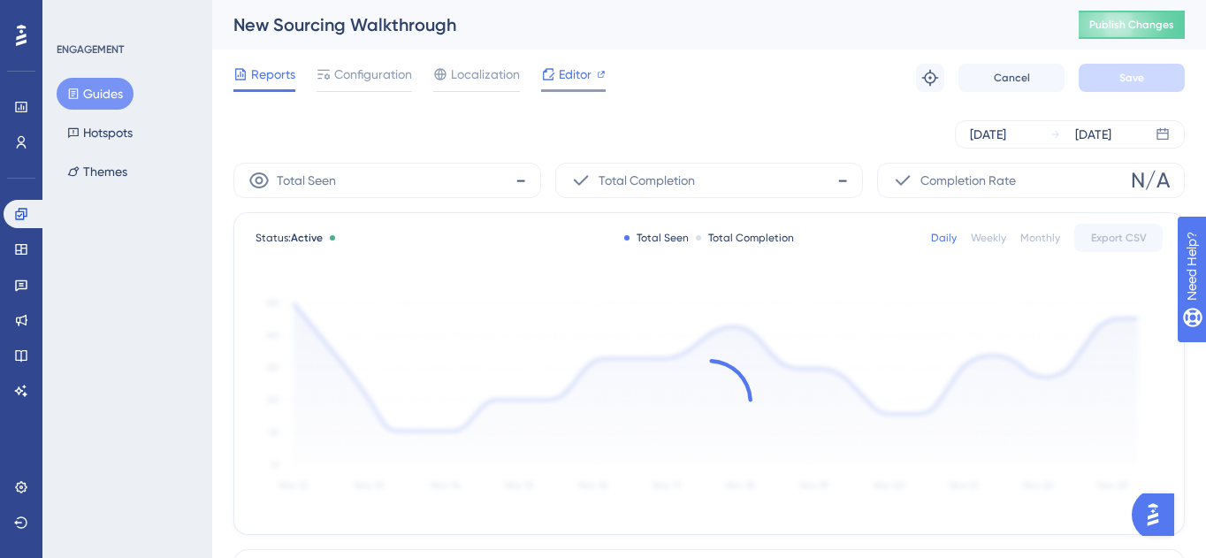
click at [573, 78] on span "Editor" at bounding box center [575, 74] width 33 height 21
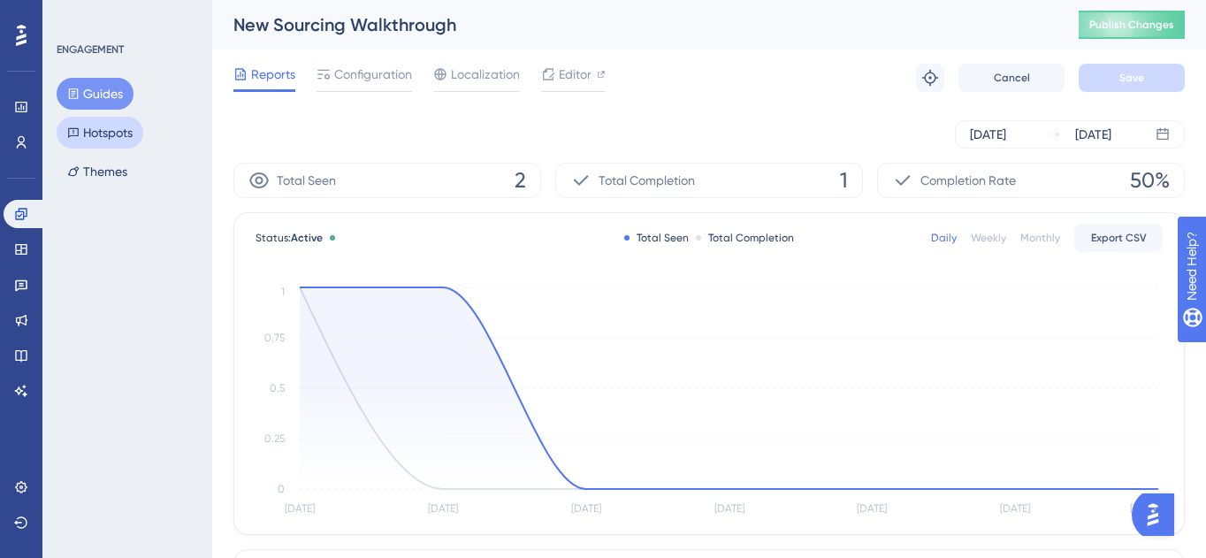
click at [101, 125] on button "Hotspots" at bounding box center [100, 133] width 87 height 32
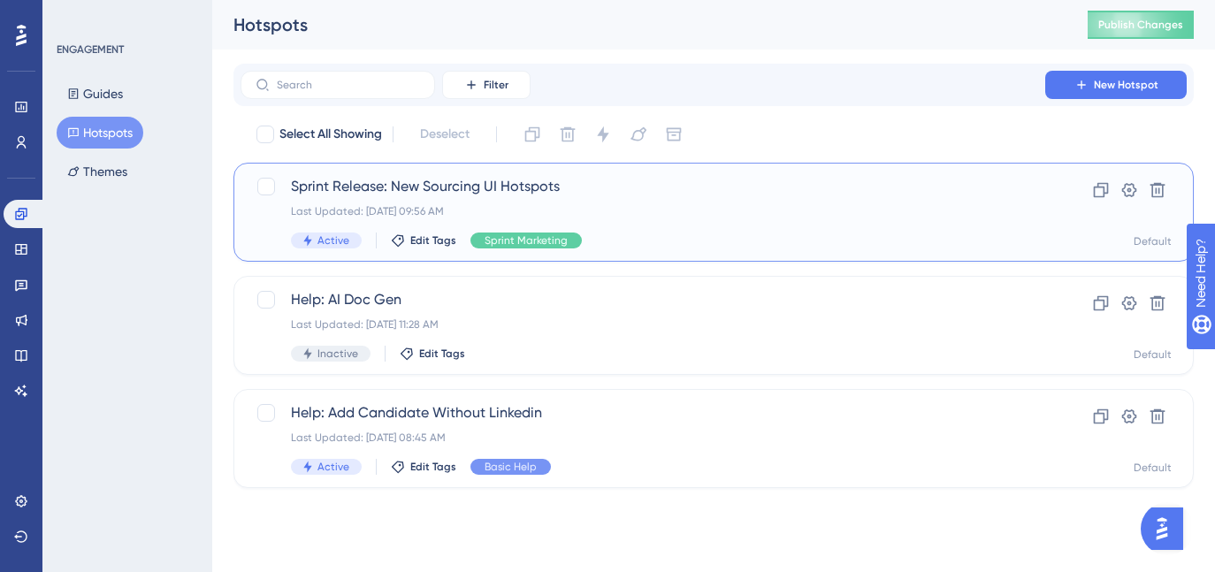
click at [457, 179] on span "Sprint Release: New Sourcing UI Hotspots" at bounding box center [643, 186] width 704 height 21
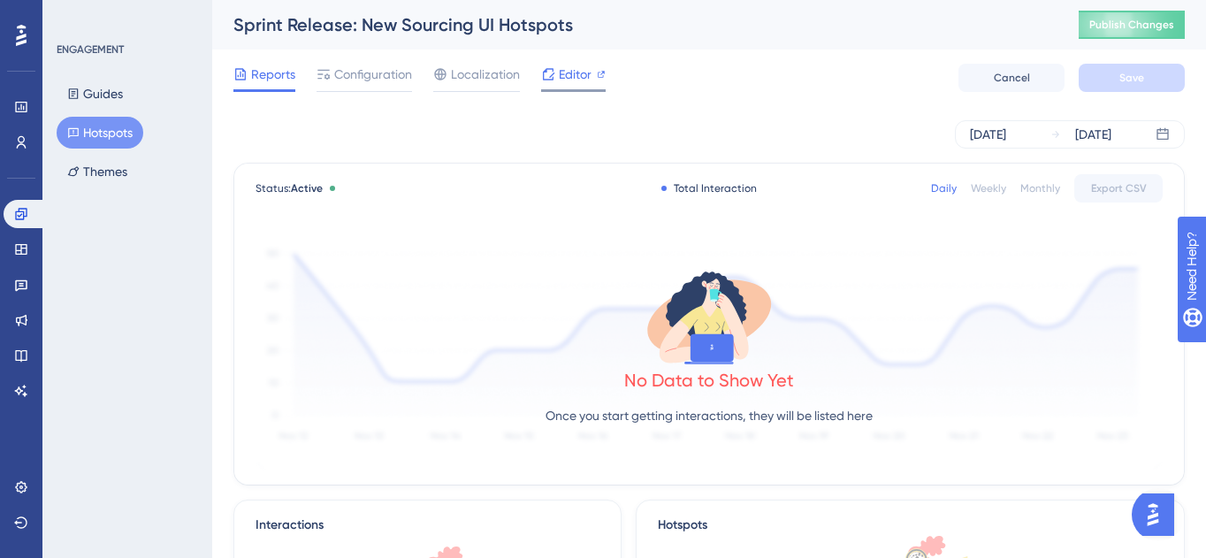
click at [576, 71] on span "Editor" at bounding box center [575, 74] width 33 height 21
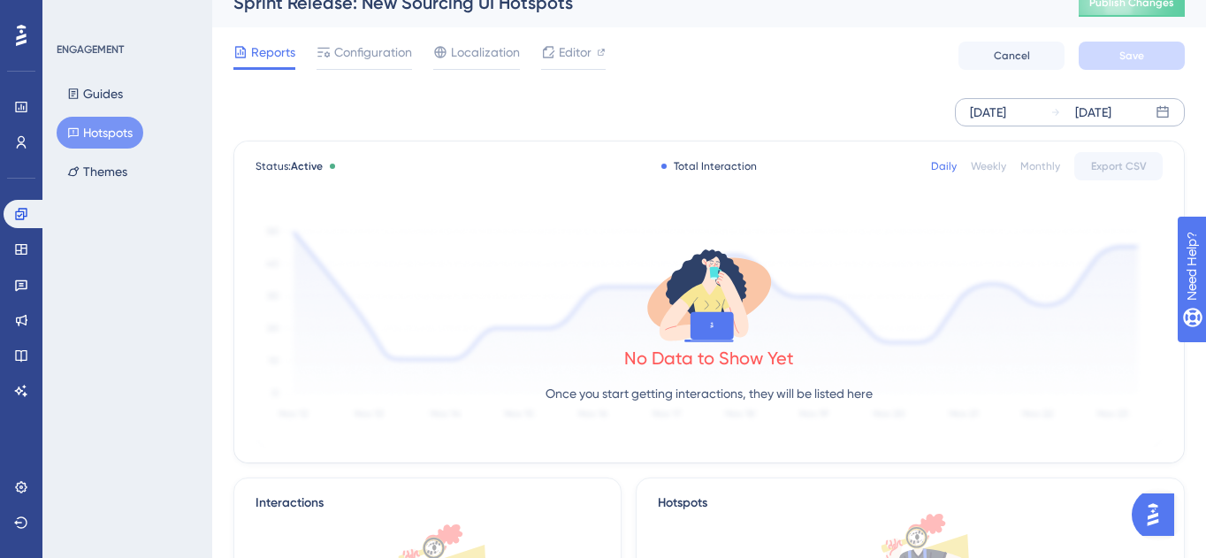
click at [1006, 109] on div "Oct 01 2025" at bounding box center [988, 112] width 36 height 21
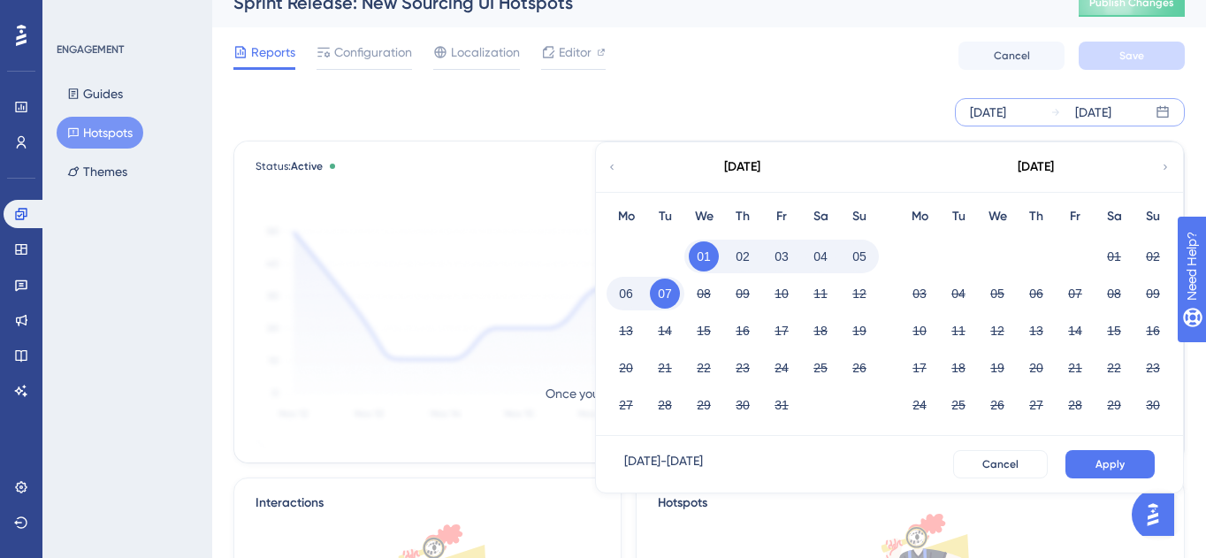
click at [620, 169] on div "October 2025" at bounding box center [742, 167] width 292 height 50
click at [112, 91] on button "Guides" at bounding box center [95, 94] width 77 height 32
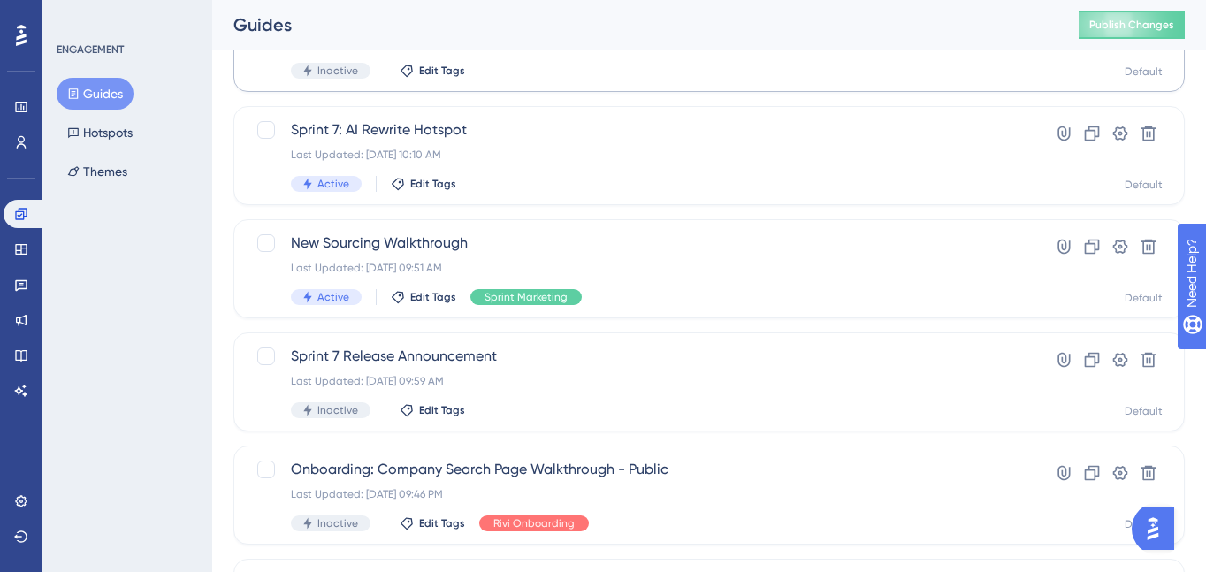
scroll to position [171, 0]
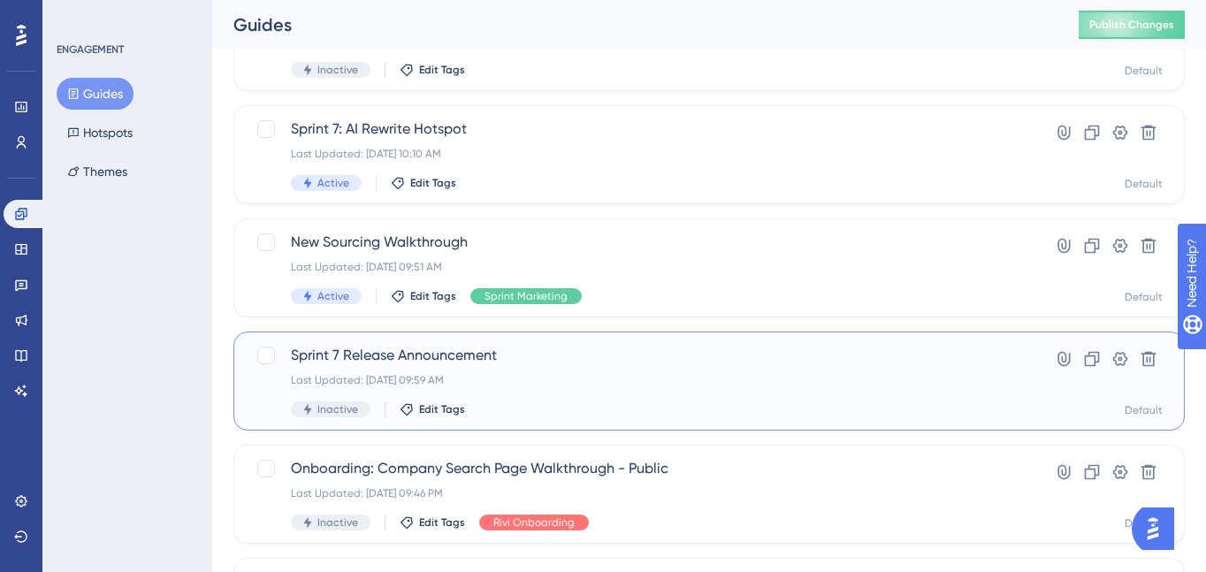
click at [441, 353] on span "Sprint 7 Release Announcement" at bounding box center [638, 355] width 695 height 21
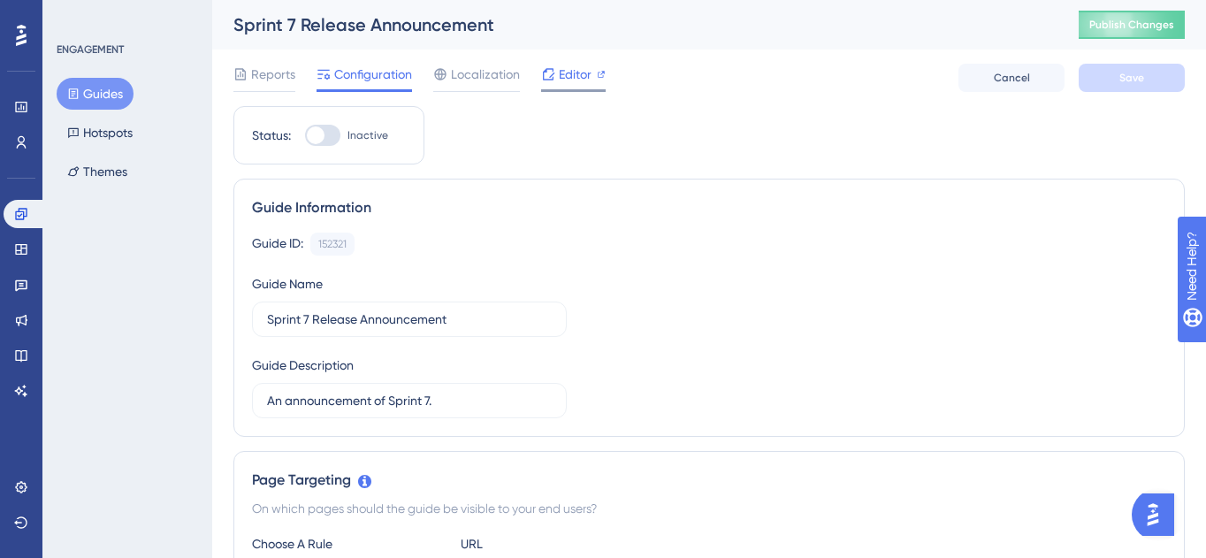
click at [587, 78] on span "Editor" at bounding box center [575, 74] width 33 height 21
